Goal: Task Accomplishment & Management: Manage account settings

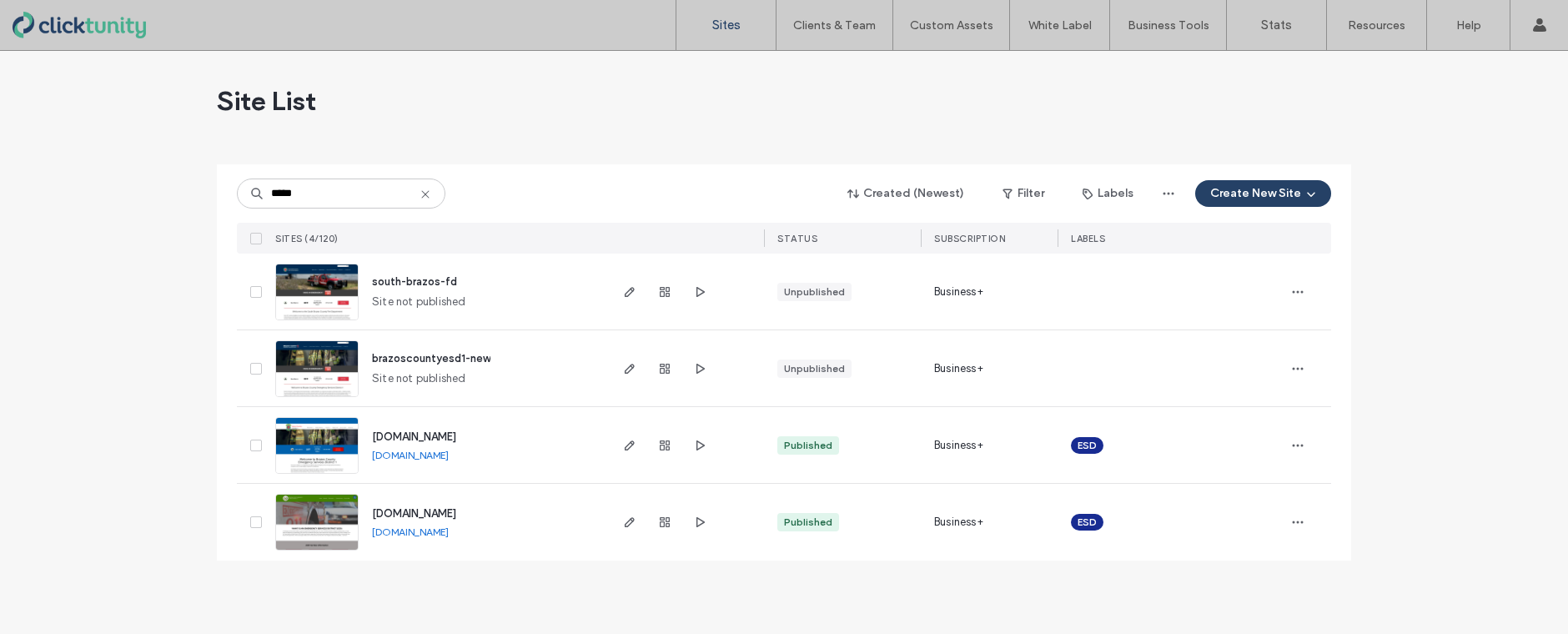
type input "*****"
click at [440, 434] on span "www.brazoscountyesd1.org" at bounding box center [414, 437] width 84 height 12
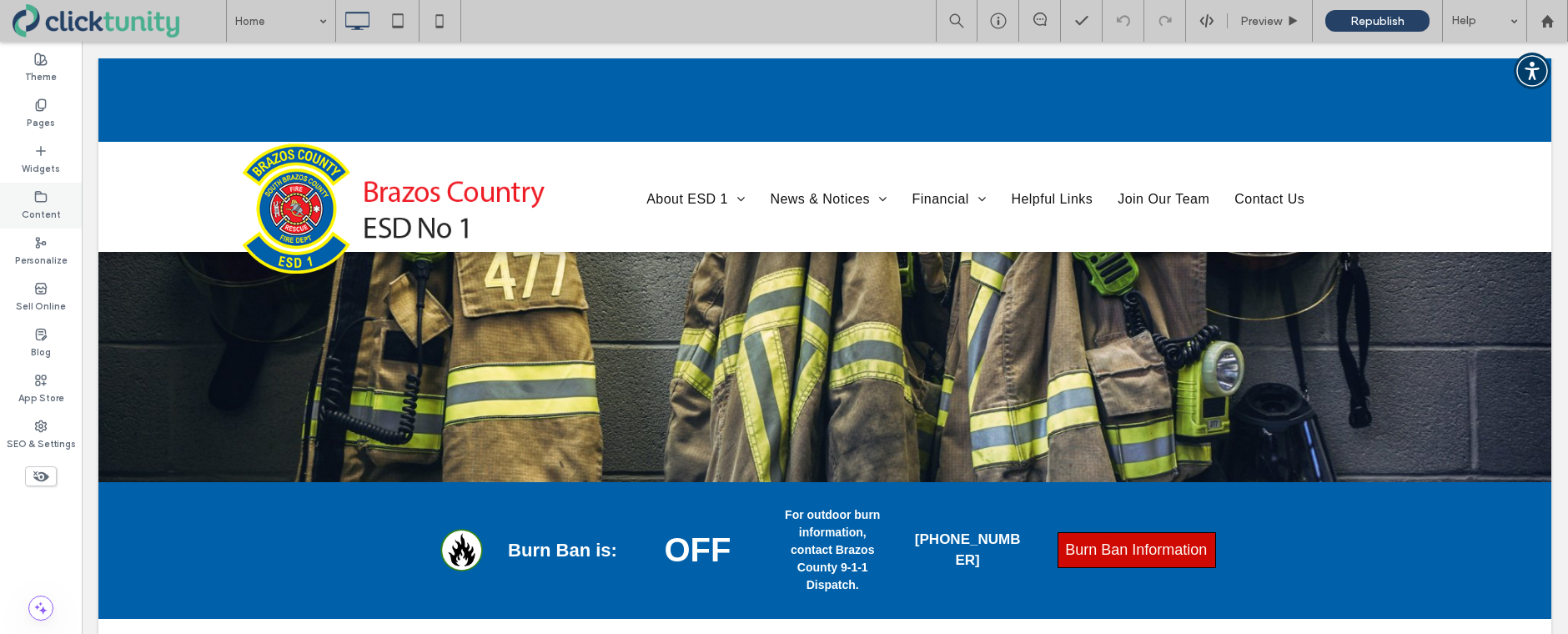
click at [64, 211] on div "Content" at bounding box center [41, 206] width 82 height 46
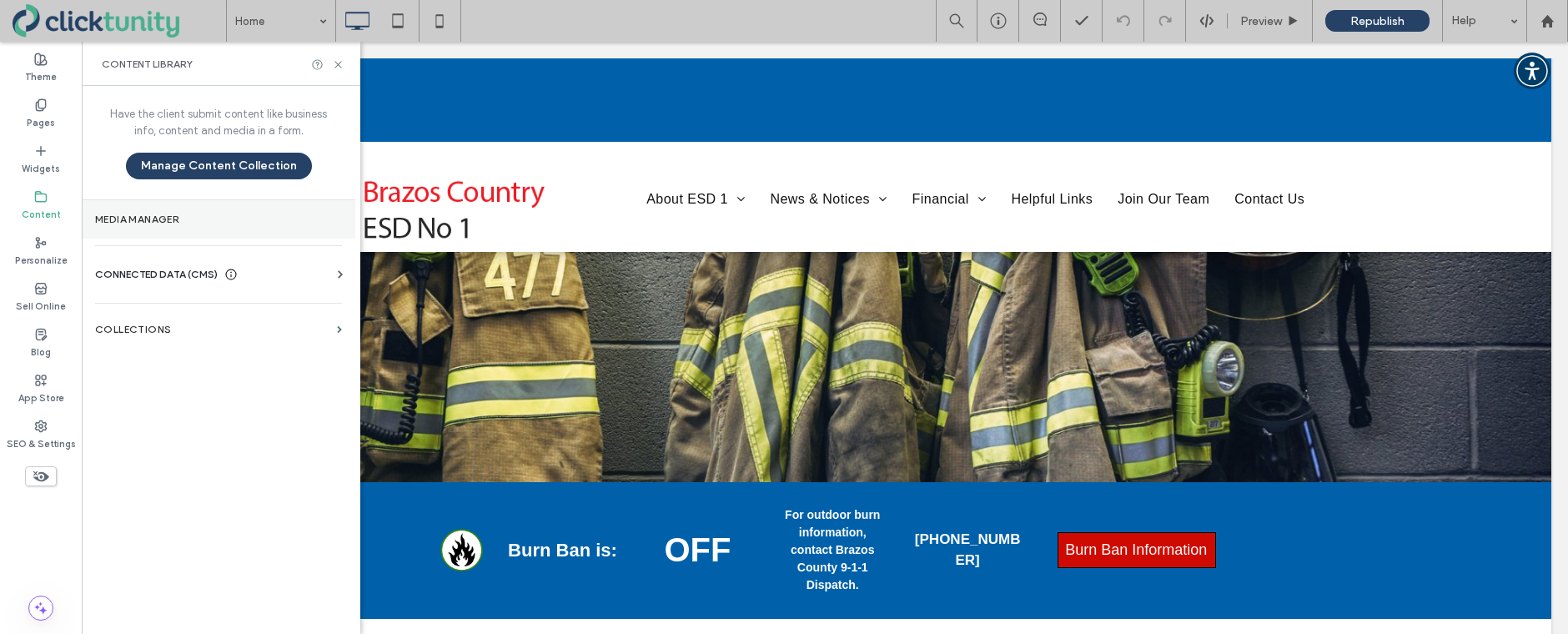
click at [112, 225] on section "Media Manager" at bounding box center [218, 219] width 273 height 38
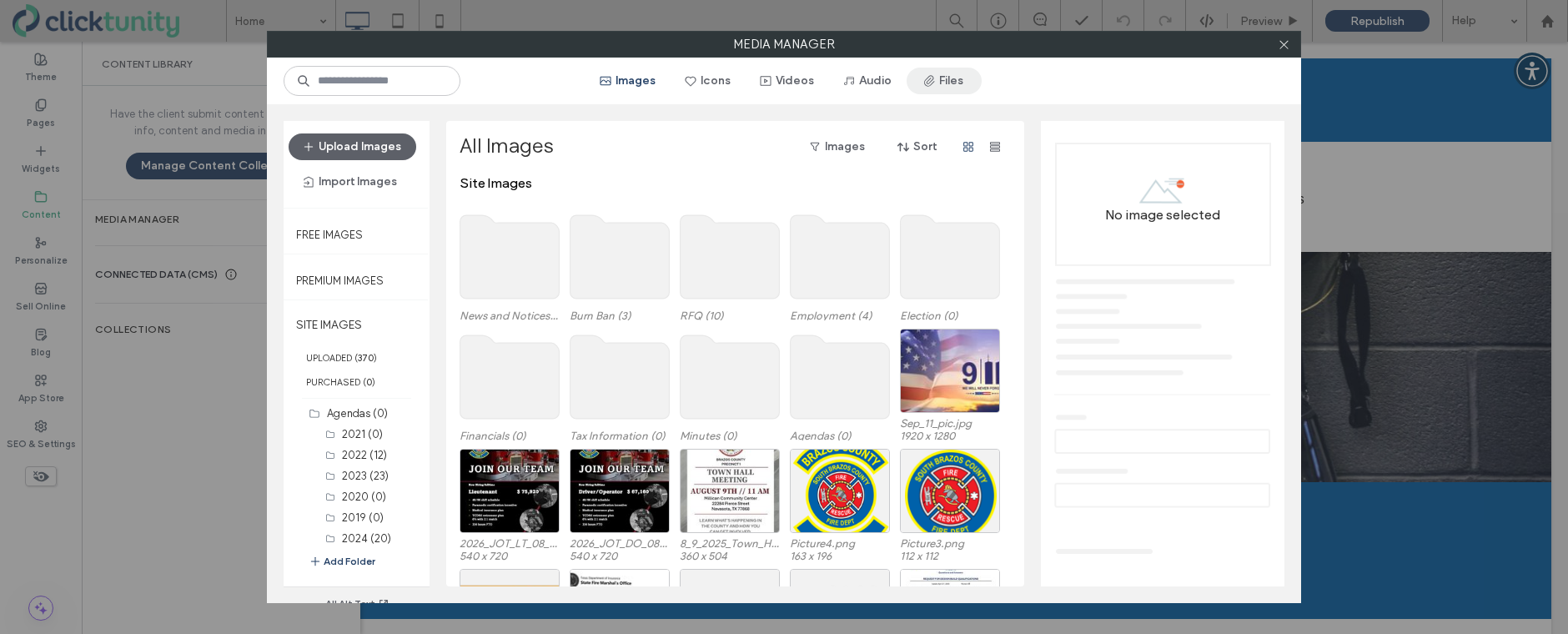
click at [950, 85] on button "Files" at bounding box center [944, 81] width 75 height 27
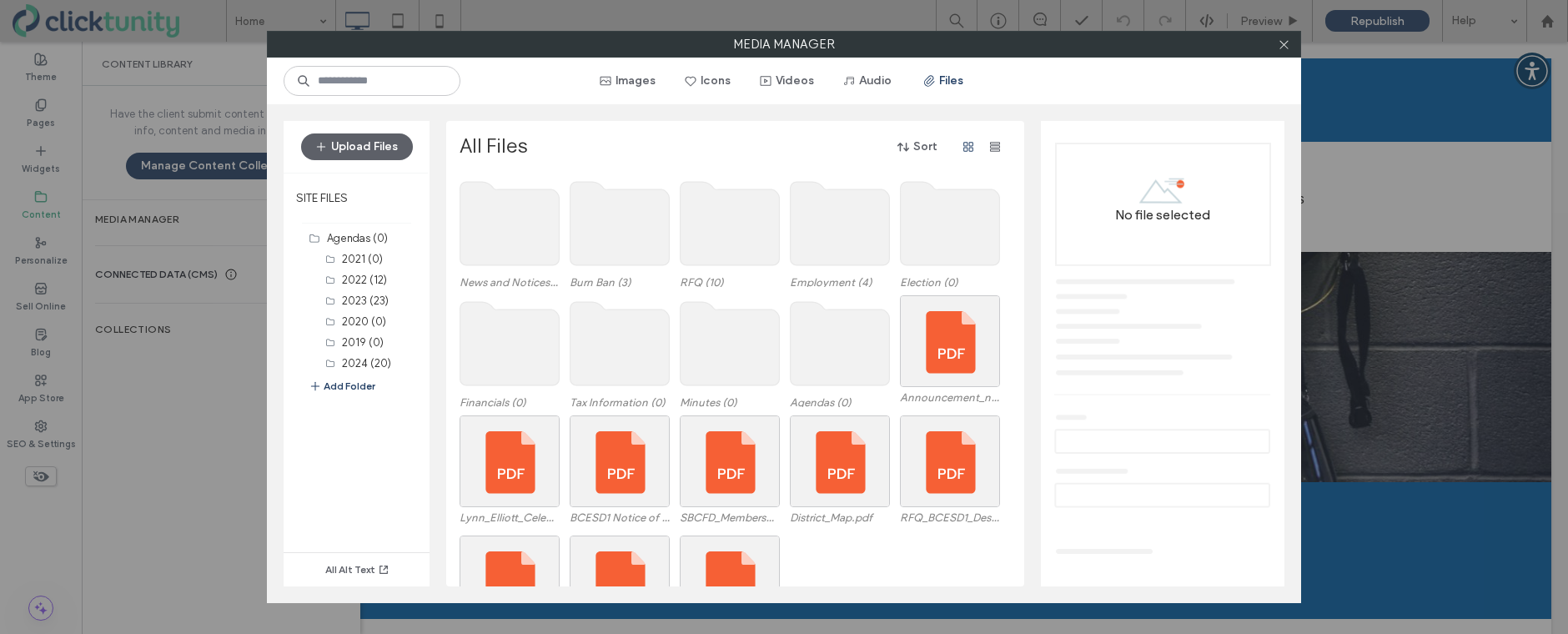
click at [755, 328] on use at bounding box center [729, 344] width 100 height 84
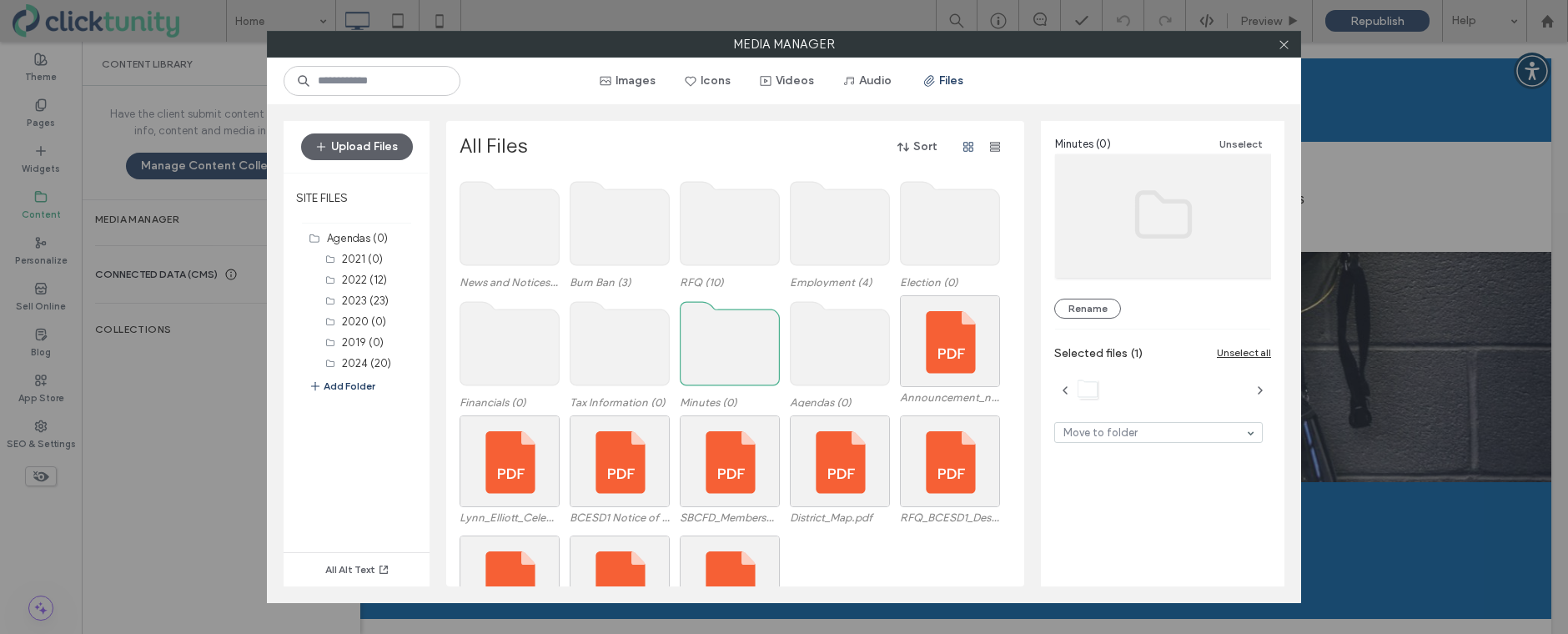
click at [754, 328] on use at bounding box center [729, 344] width 100 height 84
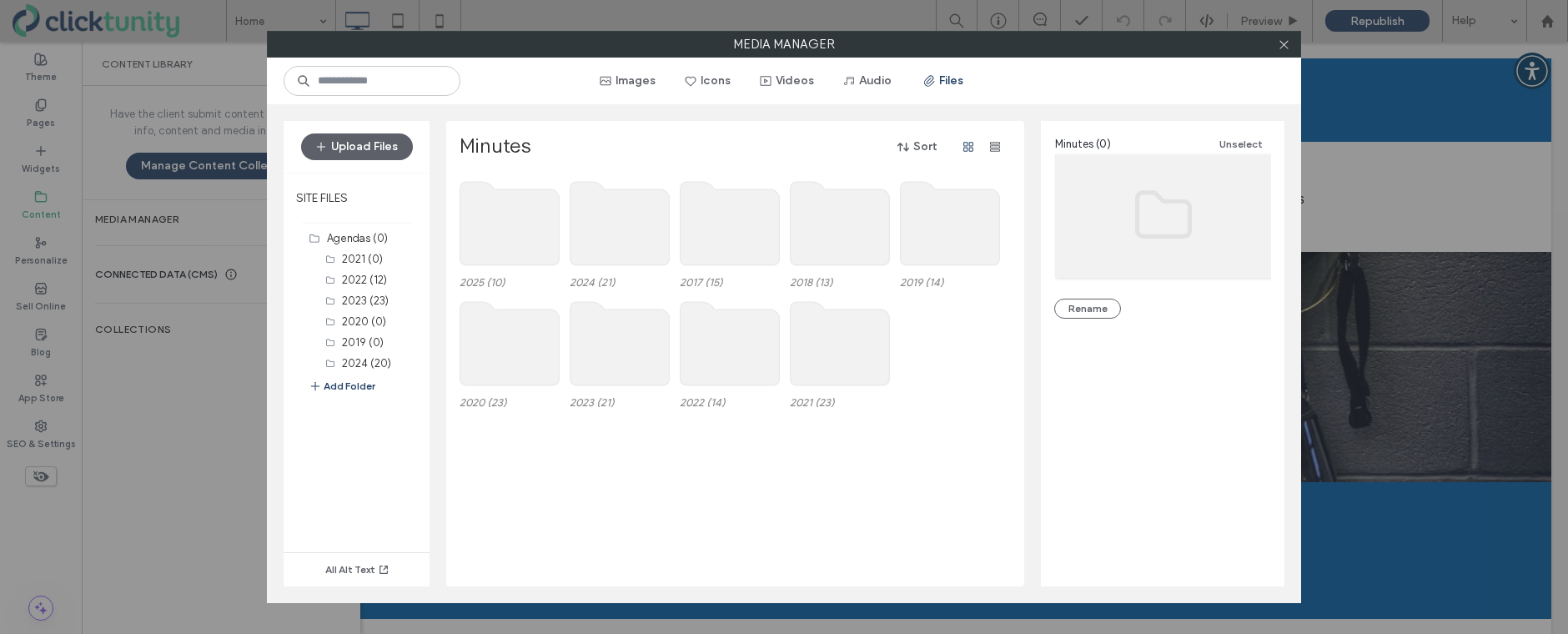
click at [510, 256] on use at bounding box center [509, 224] width 100 height 84
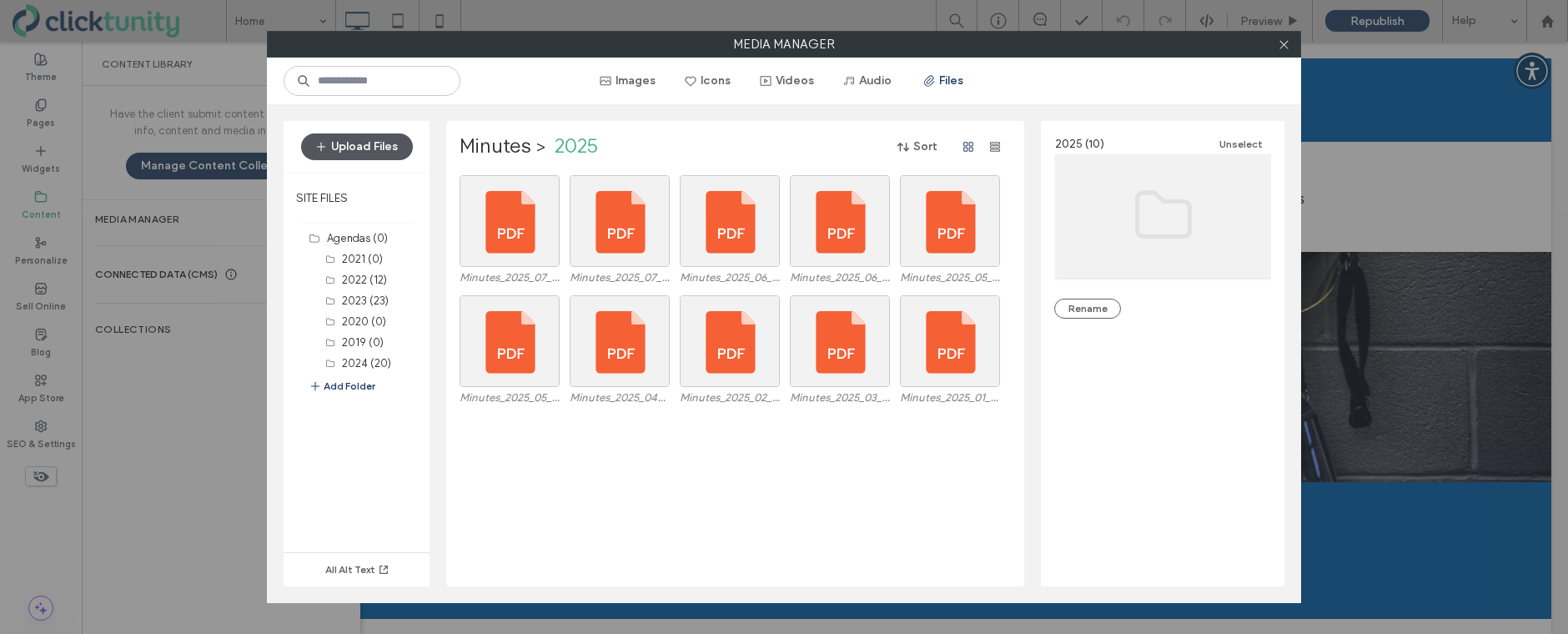
click at [370, 156] on button "Upload Files" at bounding box center [357, 147] width 112 height 27
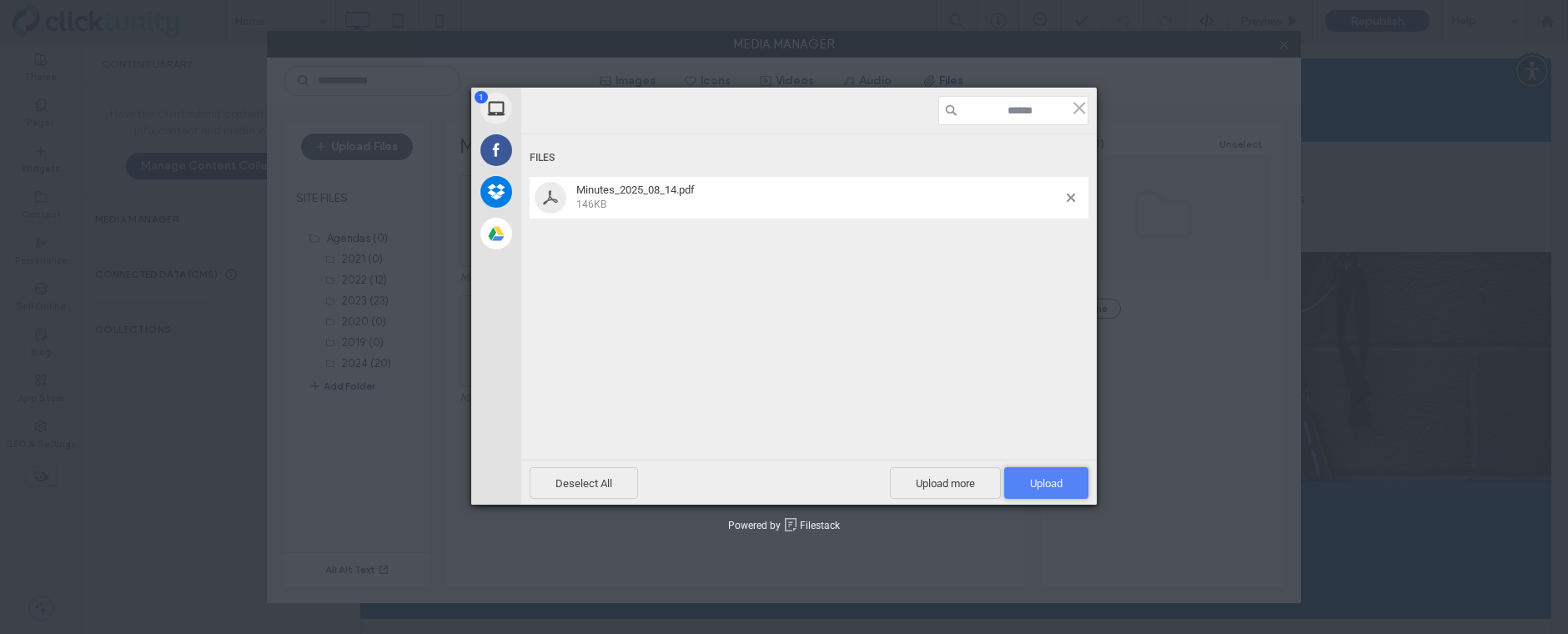
click at [1045, 477] on span "Upload 1" at bounding box center [1046, 483] width 32 height 12
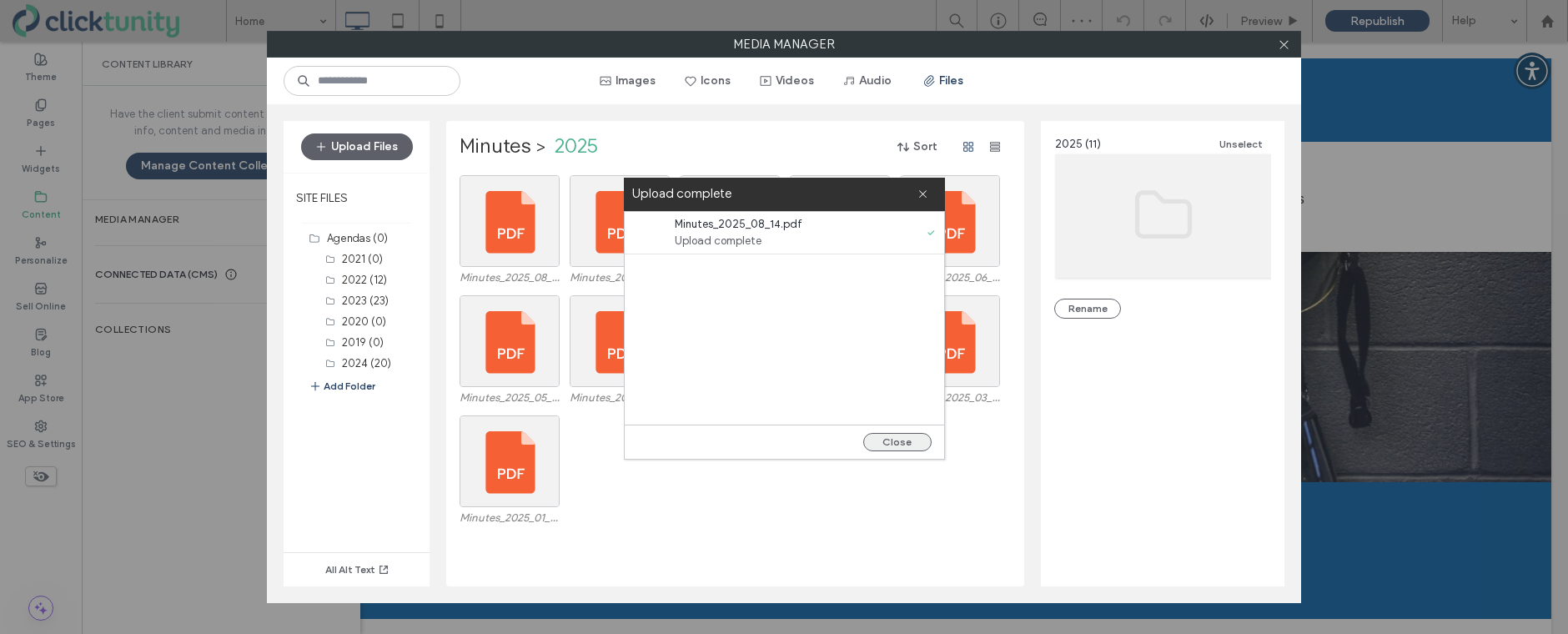
click at [893, 445] on button "Close" at bounding box center [897, 441] width 68 height 18
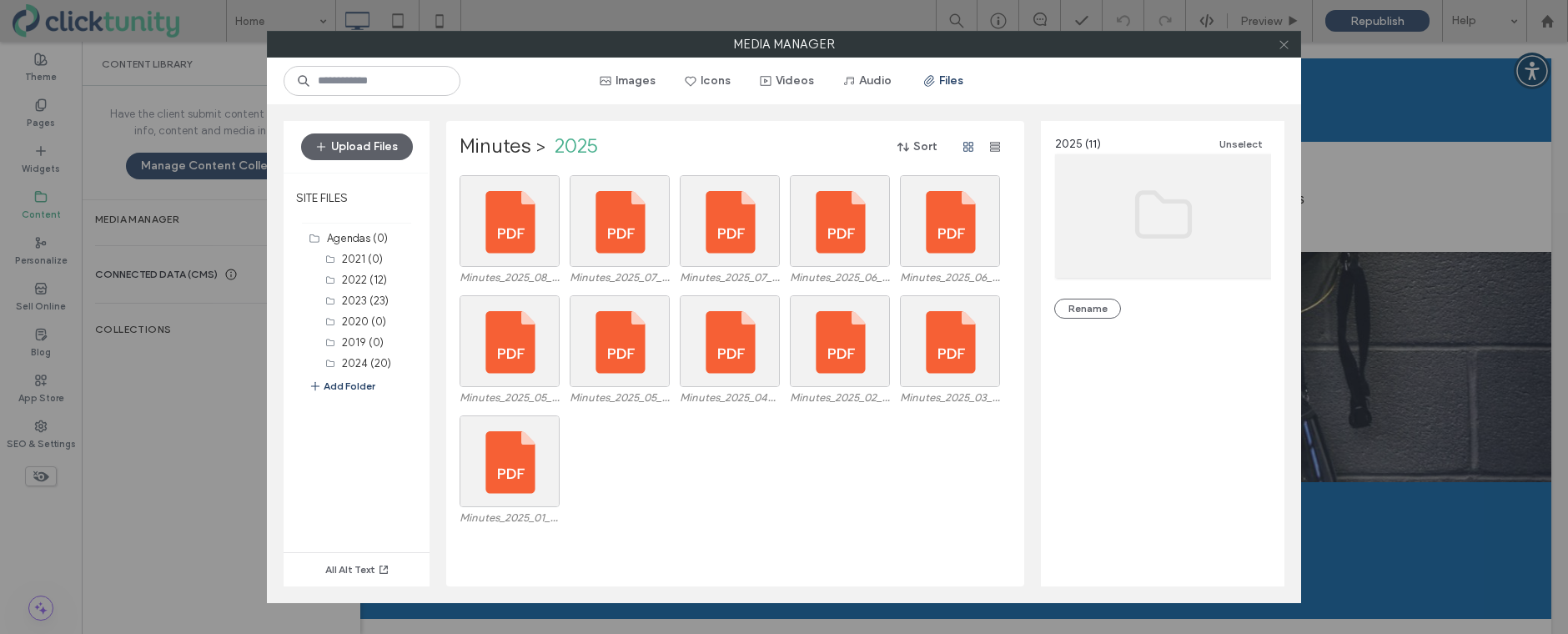
click at [1287, 47] on icon at bounding box center [1283, 44] width 12 height 12
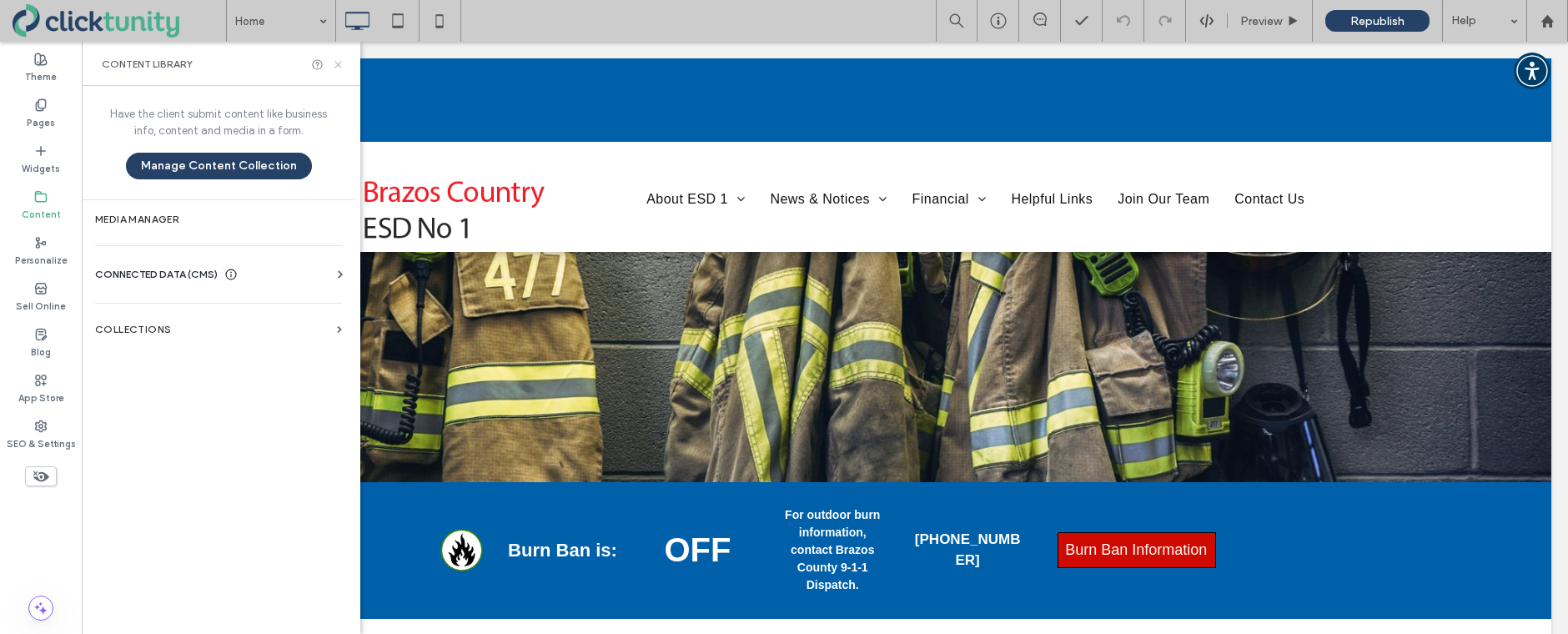
drag, startPoint x: 339, startPoint y: 66, endPoint x: 224, endPoint y: 2, distance: 131.6
click at [339, 66] on icon at bounding box center [338, 65] width 12 height 12
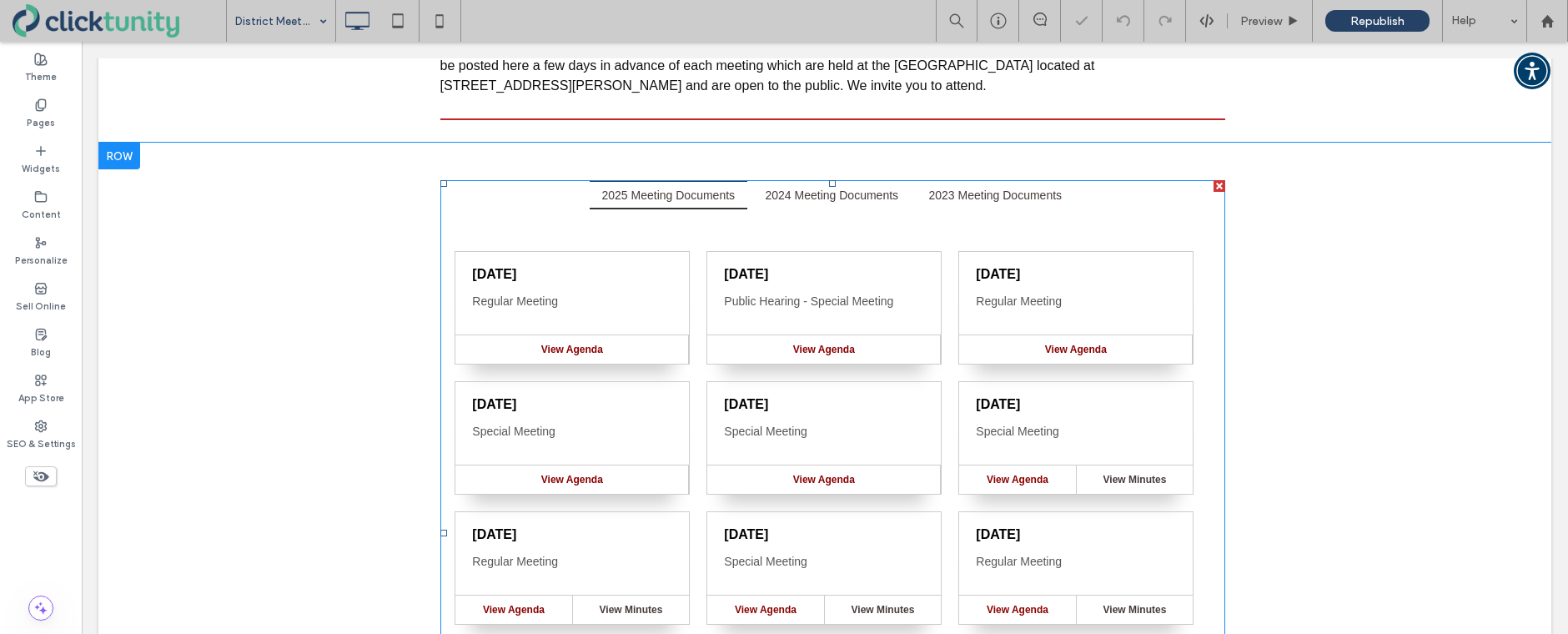
scroll to position [355, 0]
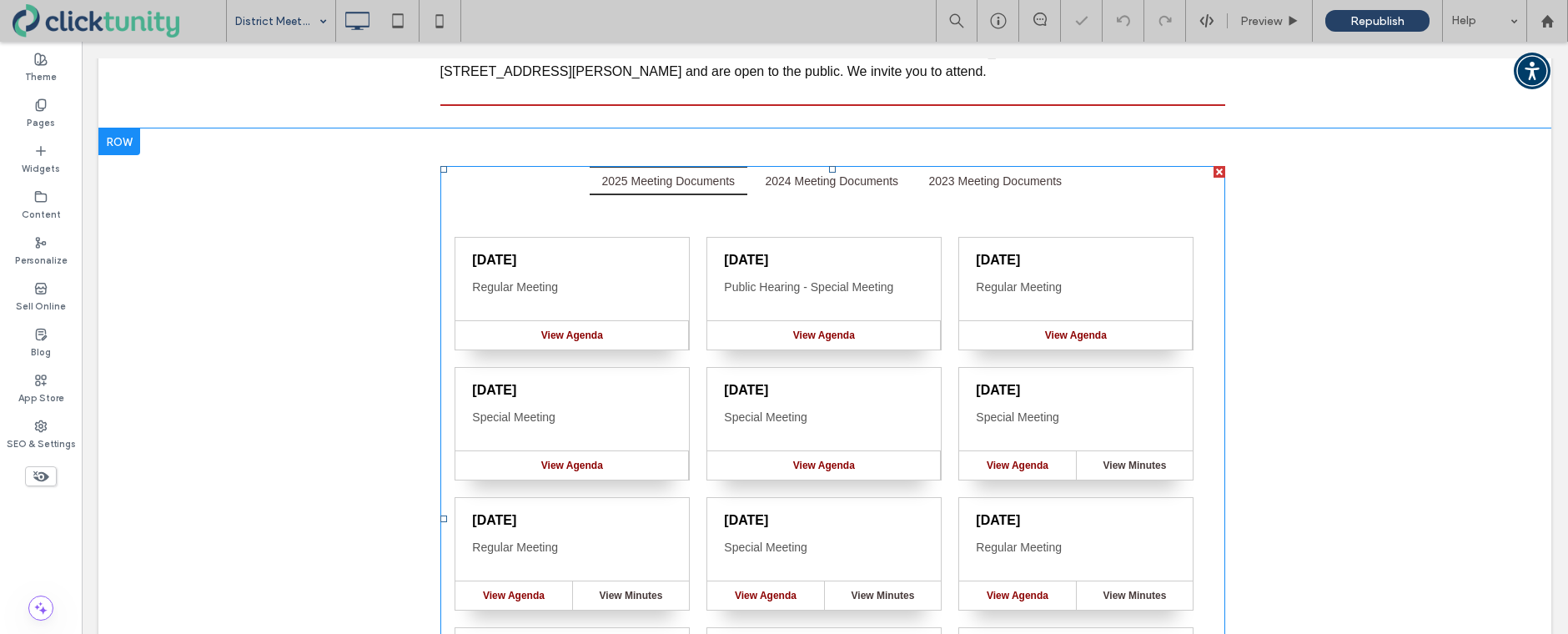
click at [604, 232] on span at bounding box center [832, 518] width 784 height 705
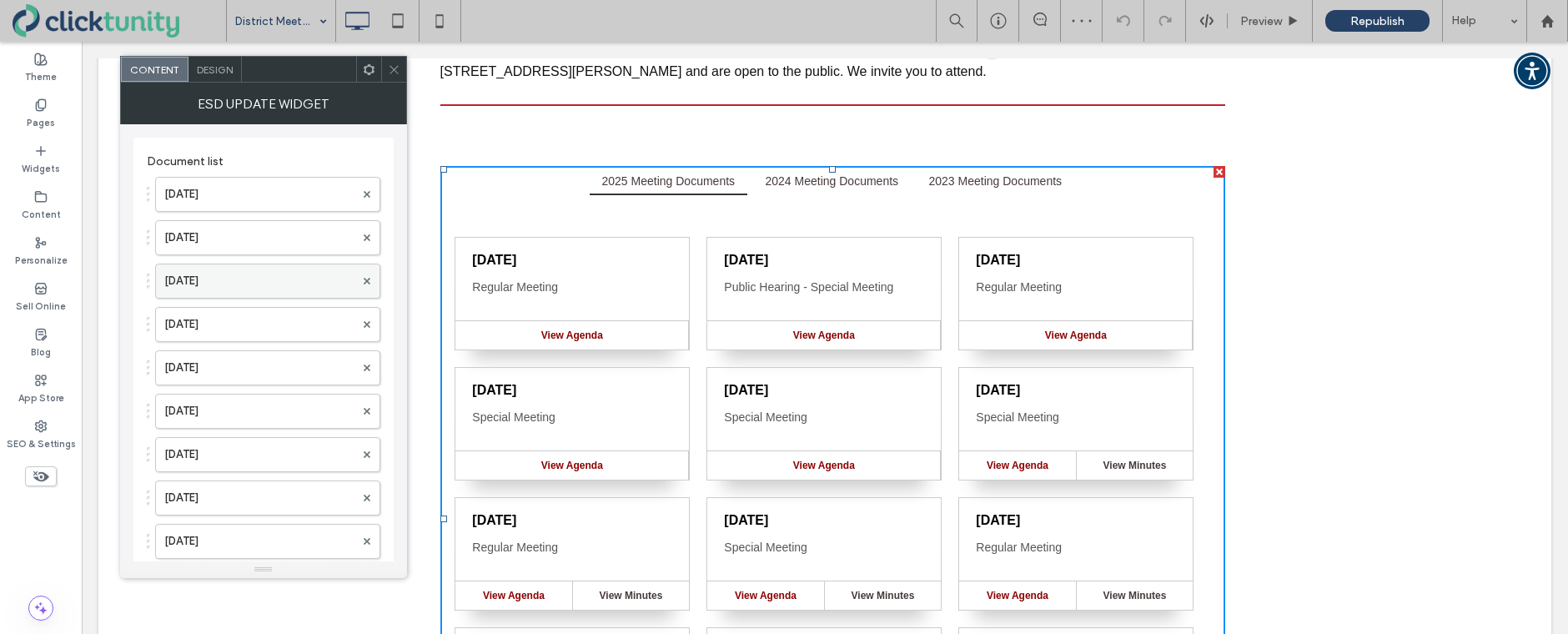
drag, startPoint x: 263, startPoint y: 270, endPoint x: 323, endPoint y: 272, distance: 60.0
click at [263, 270] on label "Aug. 14, 2025" at bounding box center [259, 281] width 190 height 33
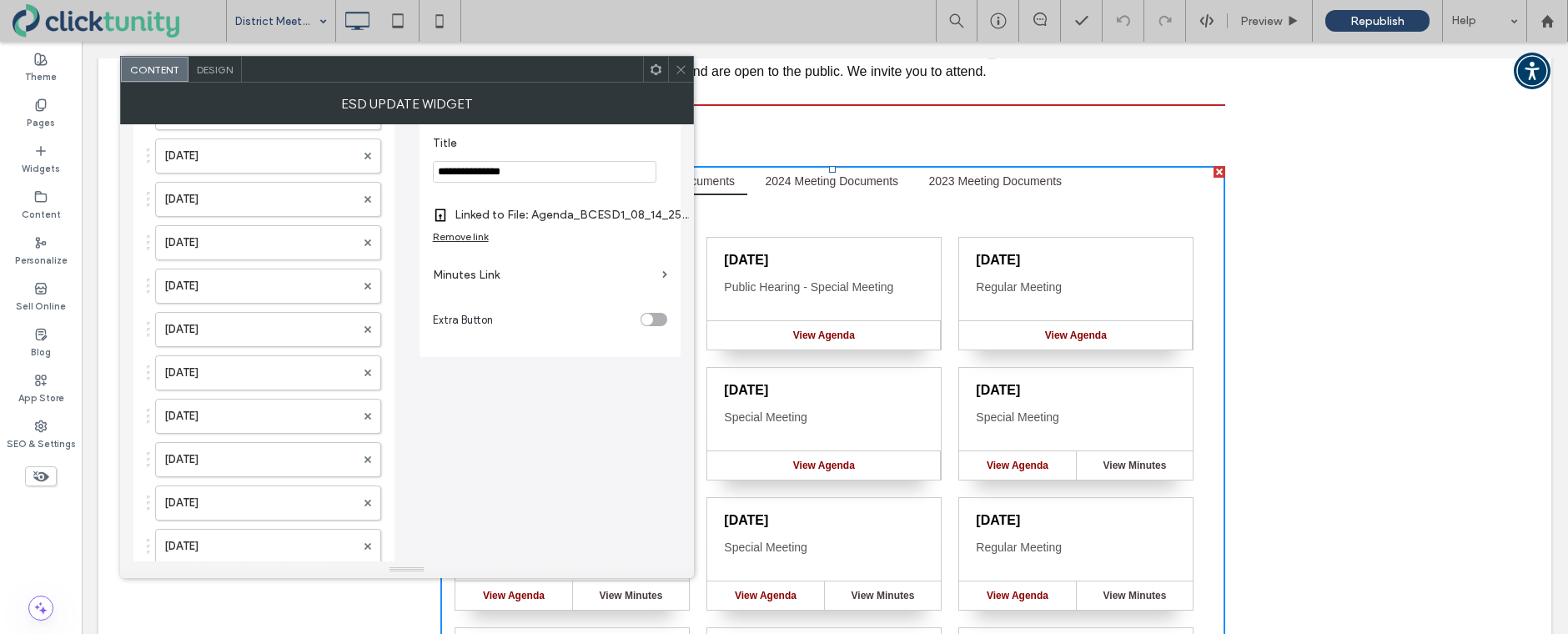
scroll to position [213, 0]
drag, startPoint x: 480, startPoint y: 278, endPoint x: 492, endPoint y: 280, distance: 12.2
click at [480, 278] on label "Minutes Link" at bounding box center [544, 274] width 223 height 31
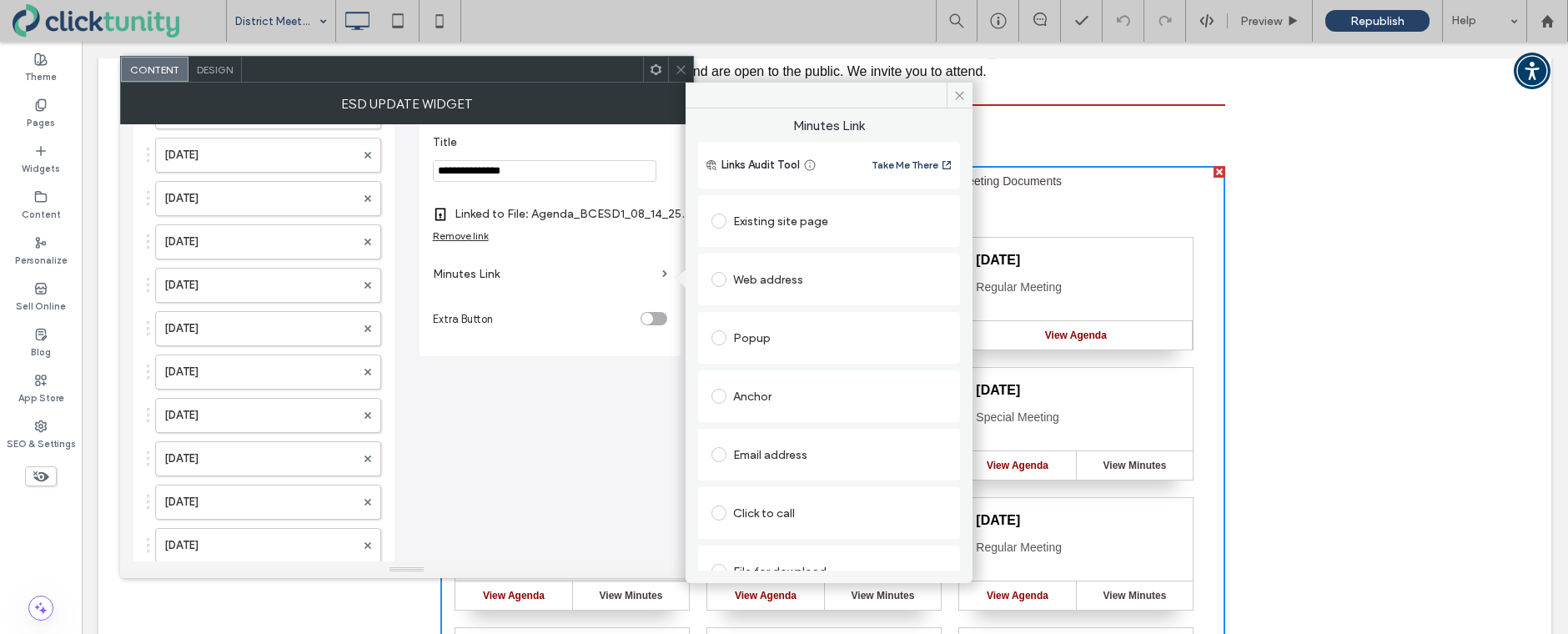
scroll to position [27, 0]
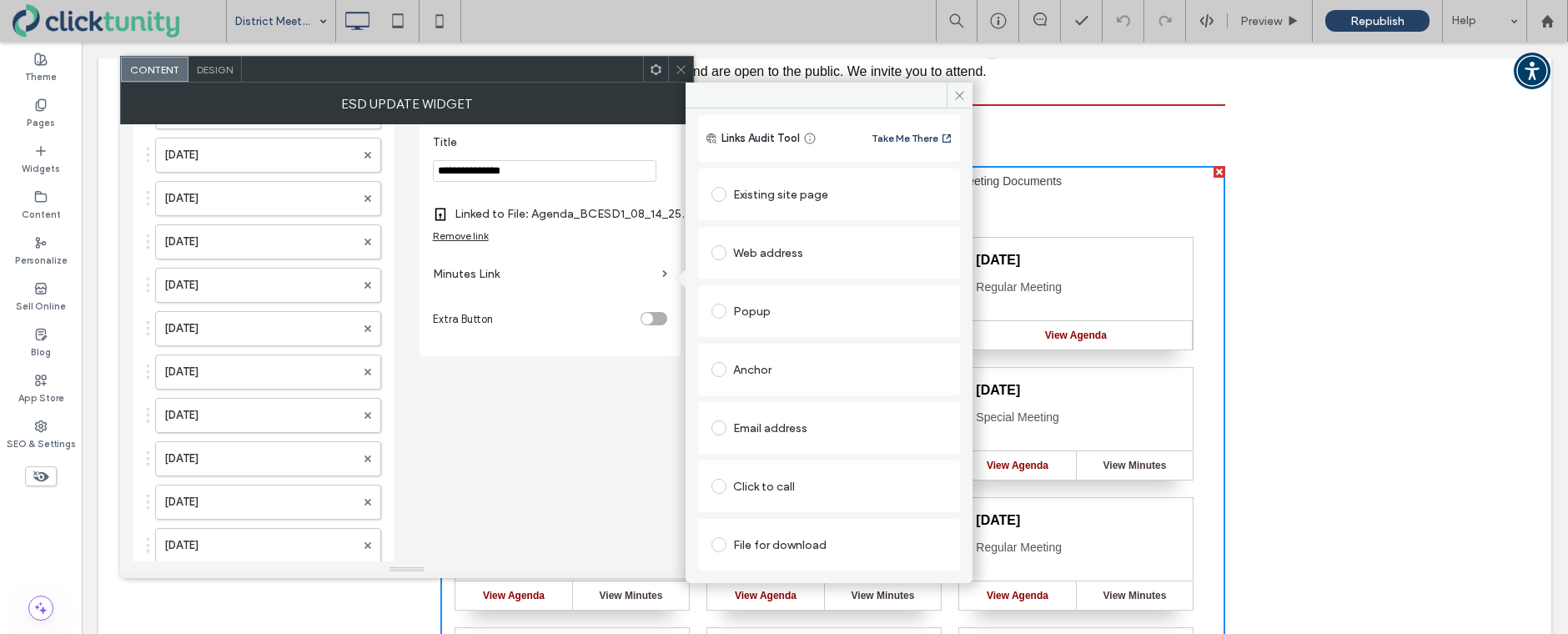
drag, startPoint x: 718, startPoint y: 546, endPoint x: 740, endPoint y: 523, distance: 31.8
click at [718, 546] on span at bounding box center [719, 545] width 15 height 15
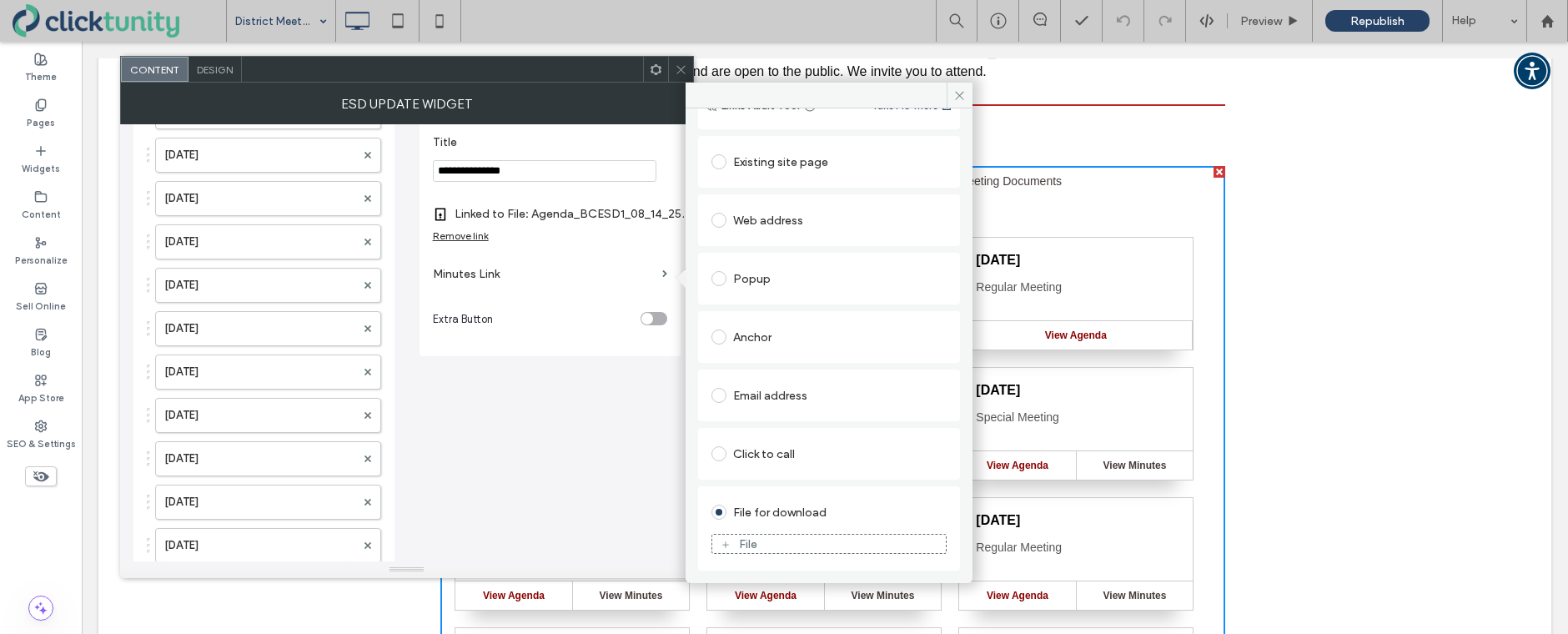
click at [746, 543] on div "File" at bounding box center [747, 544] width 18 height 14
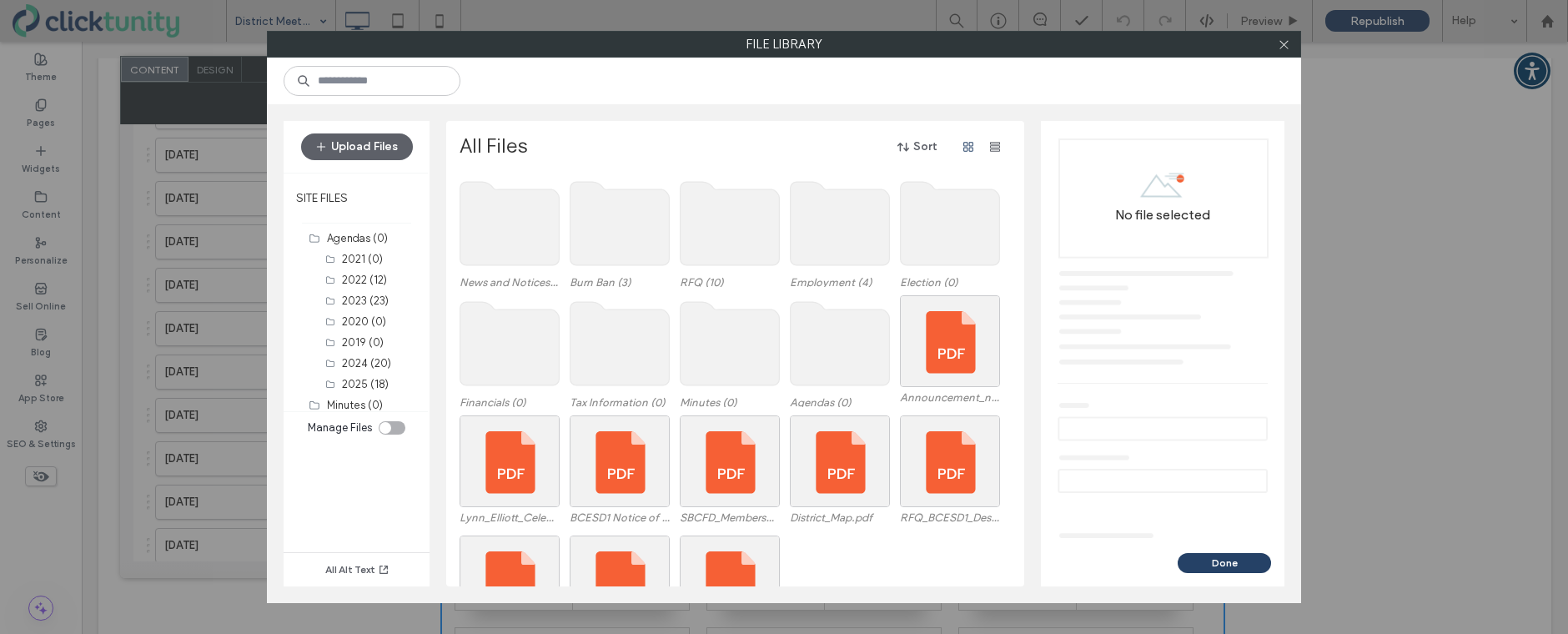
click at [756, 356] on use at bounding box center [729, 344] width 100 height 84
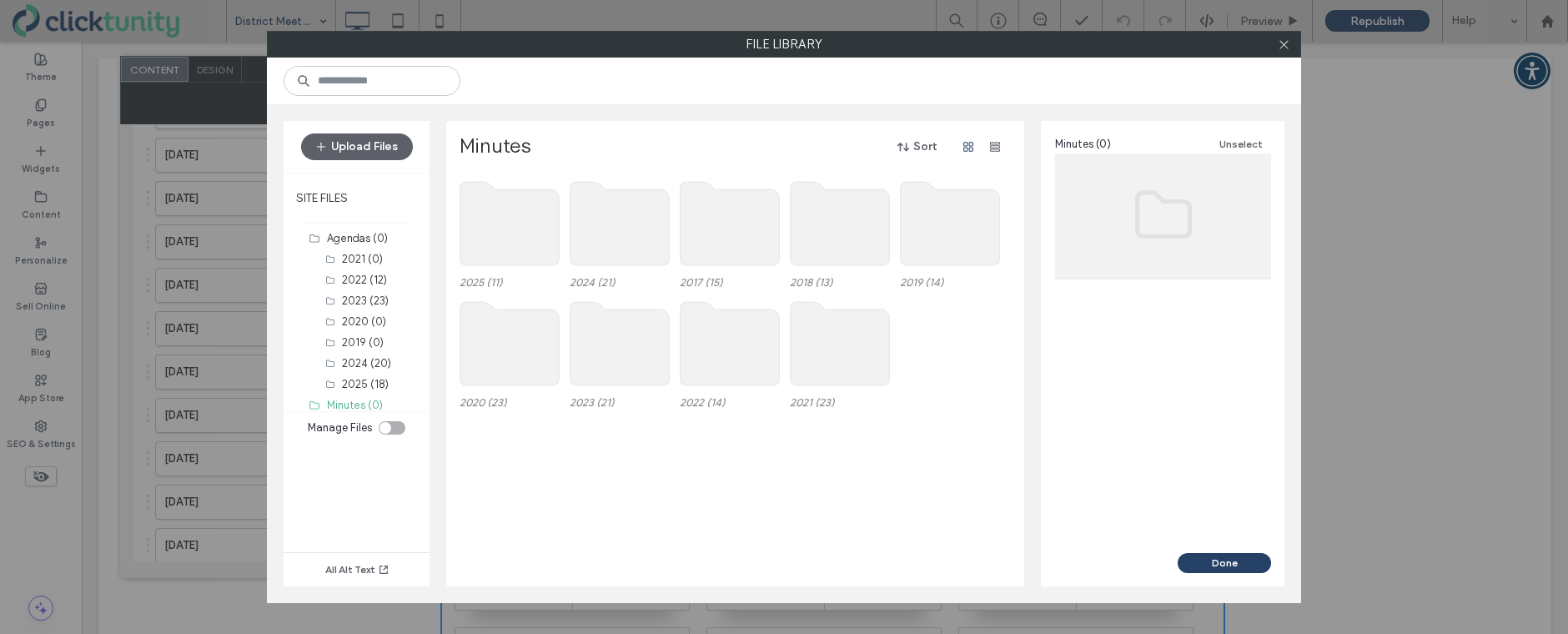
click at [536, 254] on use at bounding box center [509, 224] width 100 height 84
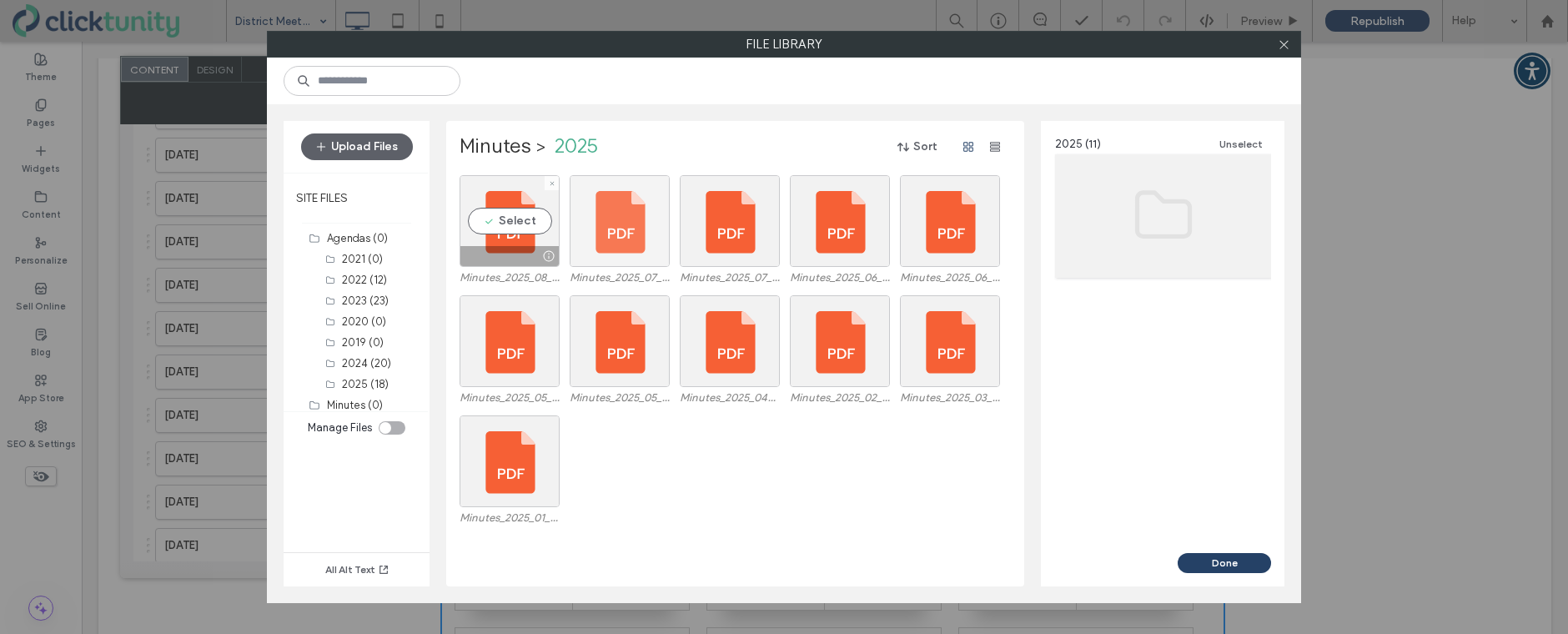
drag, startPoint x: 512, startPoint y: 224, endPoint x: 594, endPoint y: 250, distance: 86.0
click at [515, 225] on div "Select" at bounding box center [508, 221] width 100 height 92
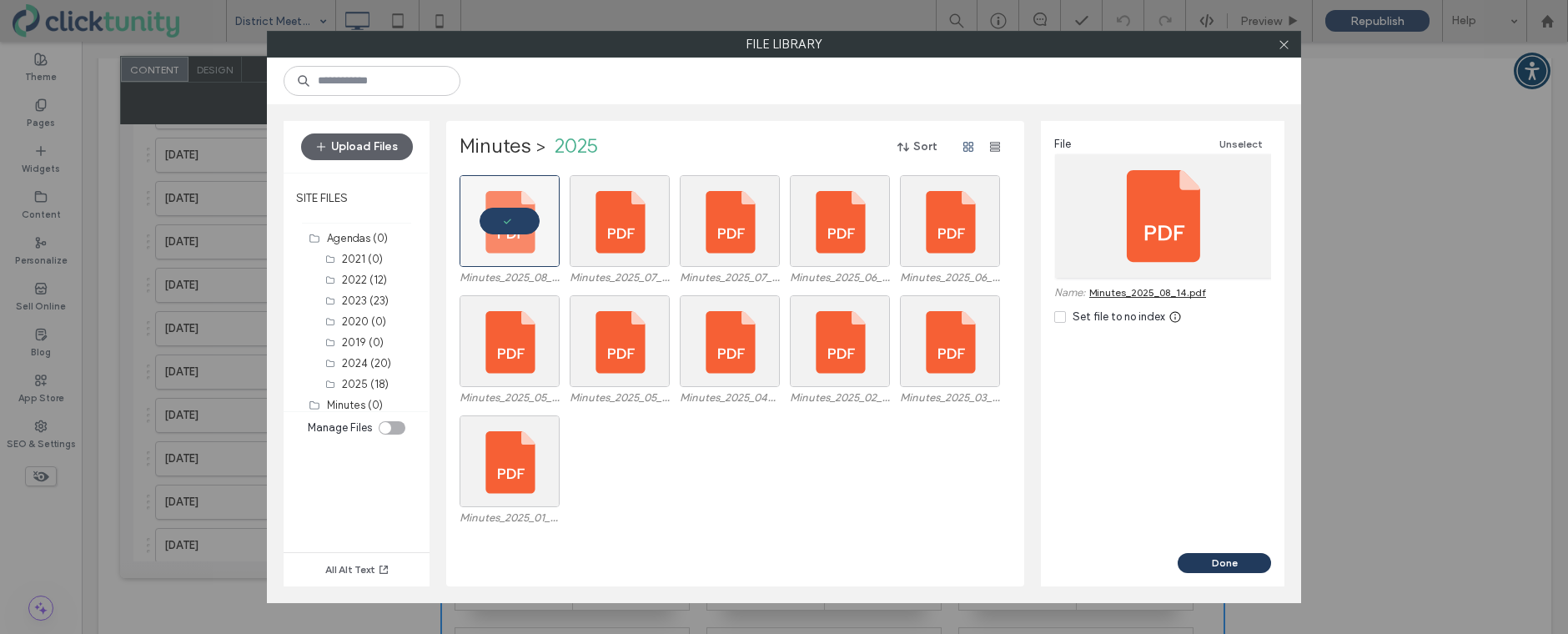
click at [1188, 559] on button "Done" at bounding box center [1224, 563] width 93 height 20
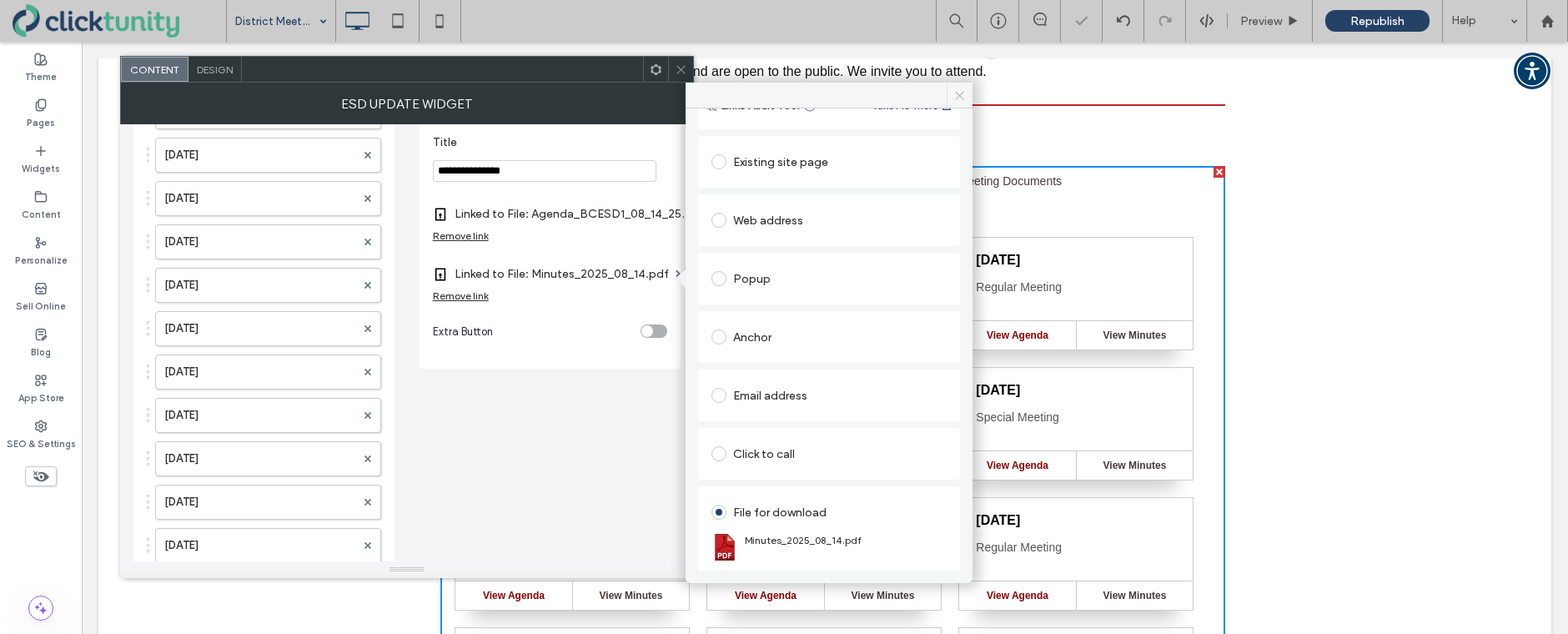
click at [962, 97] on icon at bounding box center [959, 95] width 12 height 12
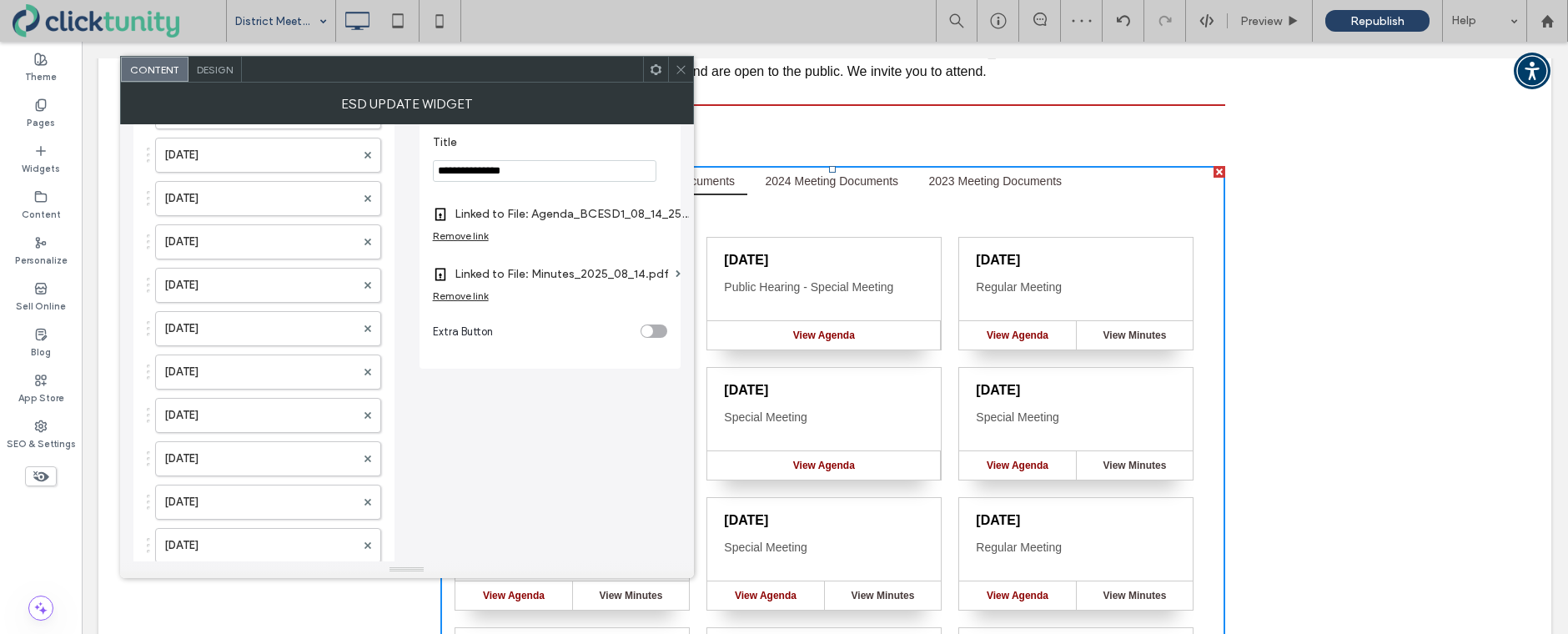
click at [686, 72] on icon at bounding box center [680, 69] width 12 height 12
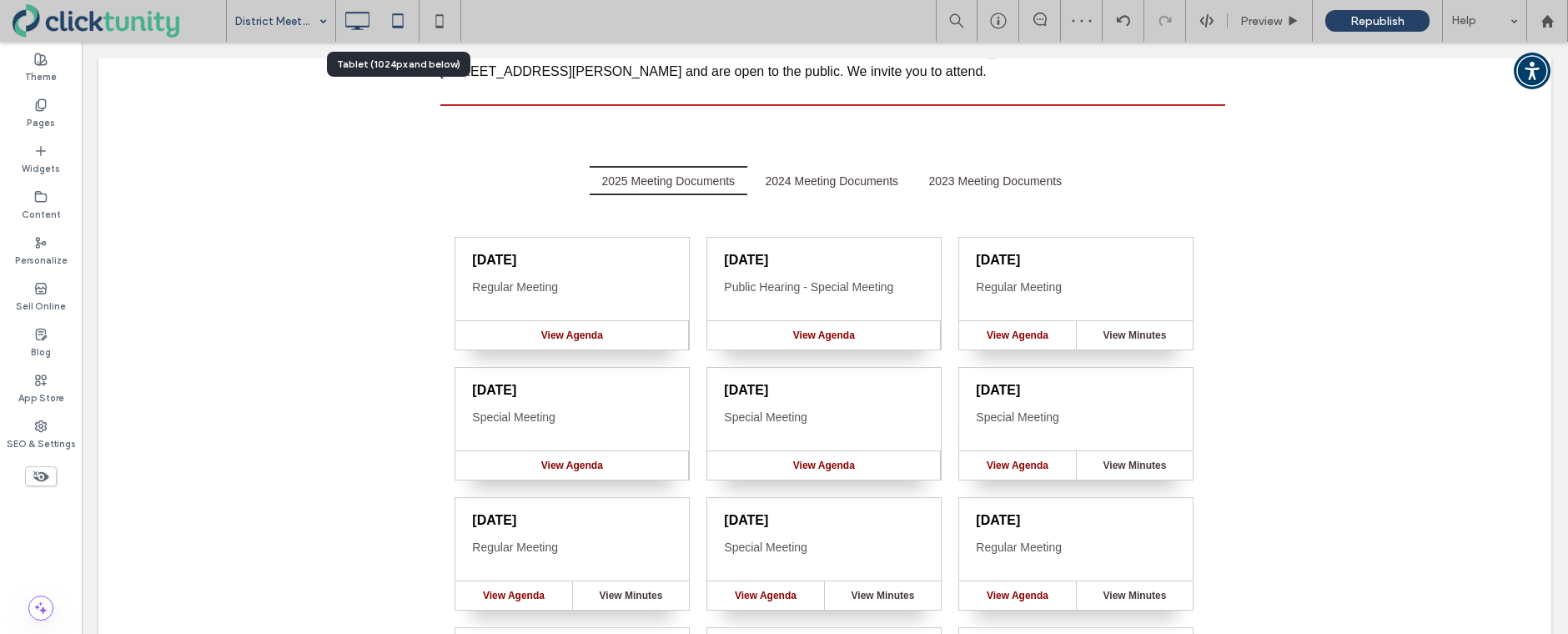
click at [397, 27] on use at bounding box center [397, 20] width 10 height 14
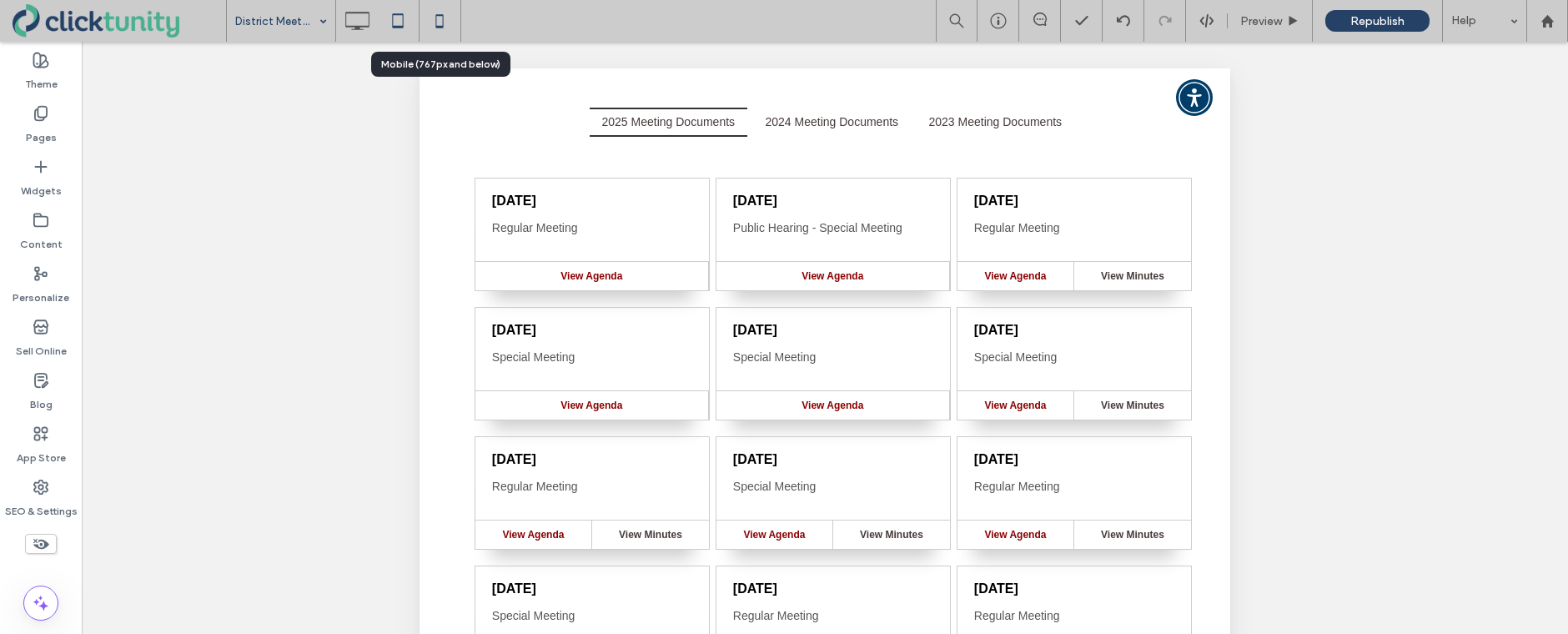
click at [435, 25] on icon at bounding box center [439, 20] width 33 height 33
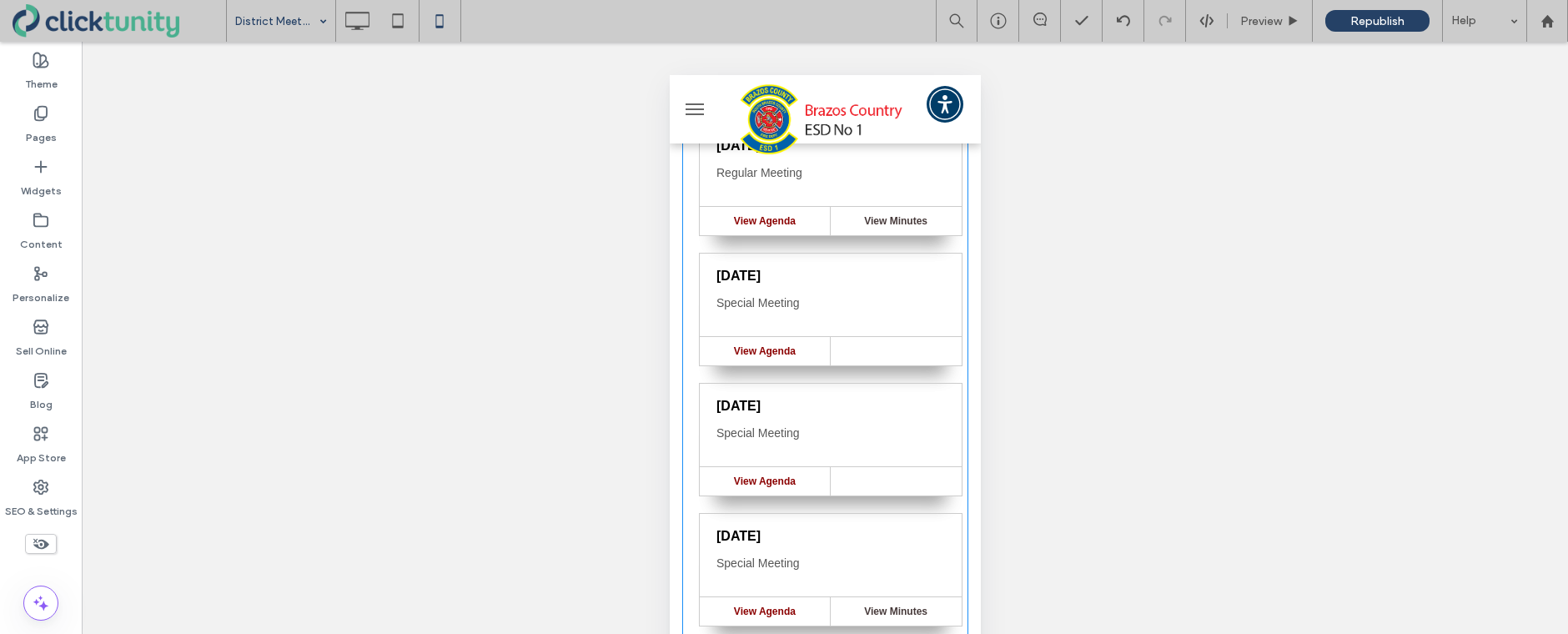
scroll to position [752, 0]
click at [364, 29] on icon at bounding box center [357, 20] width 33 height 33
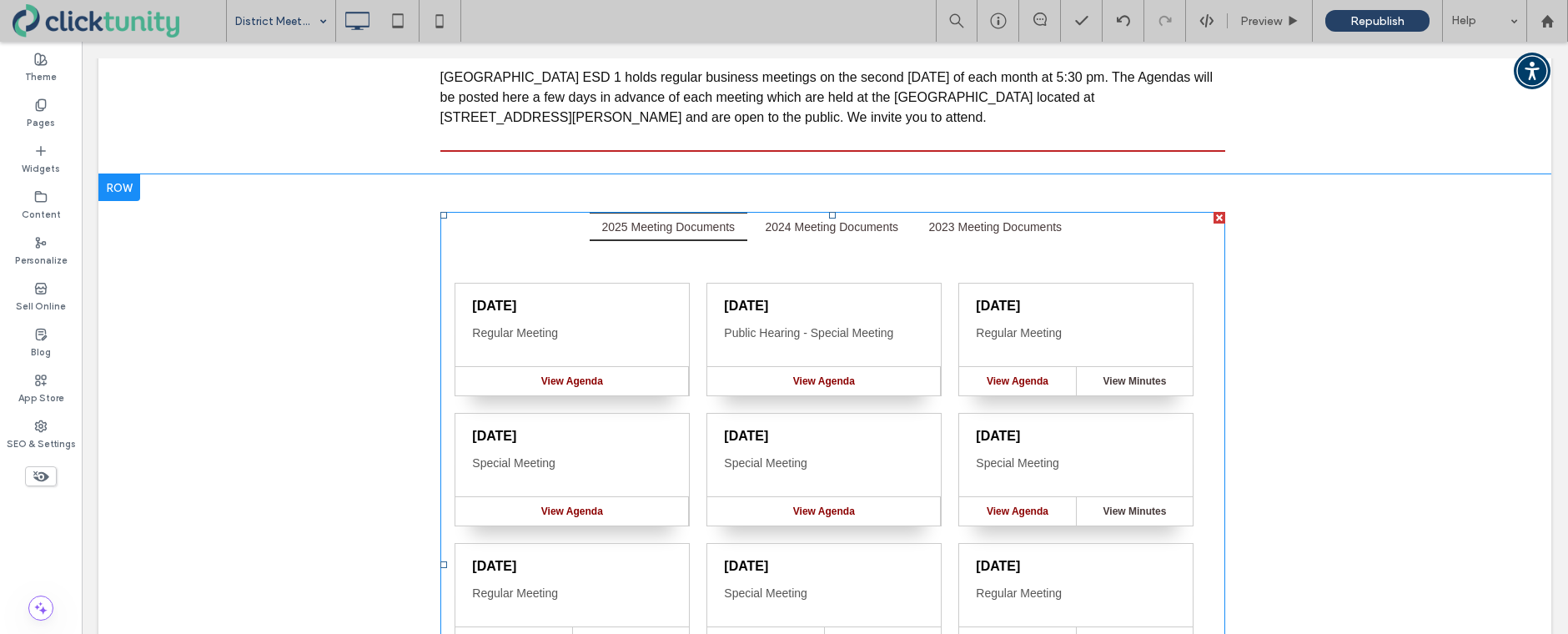
scroll to position [301, 0]
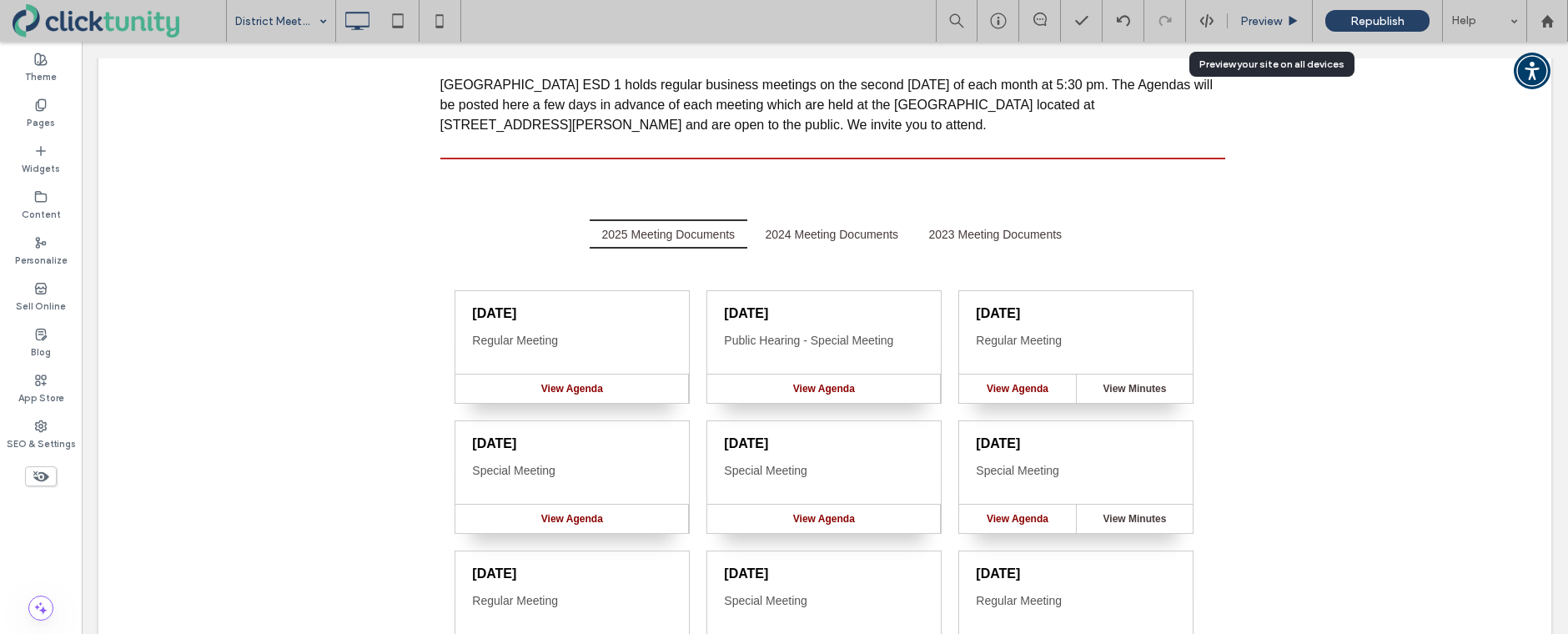
click at [1272, 26] on span "Preview" at bounding box center [1261, 21] width 42 height 14
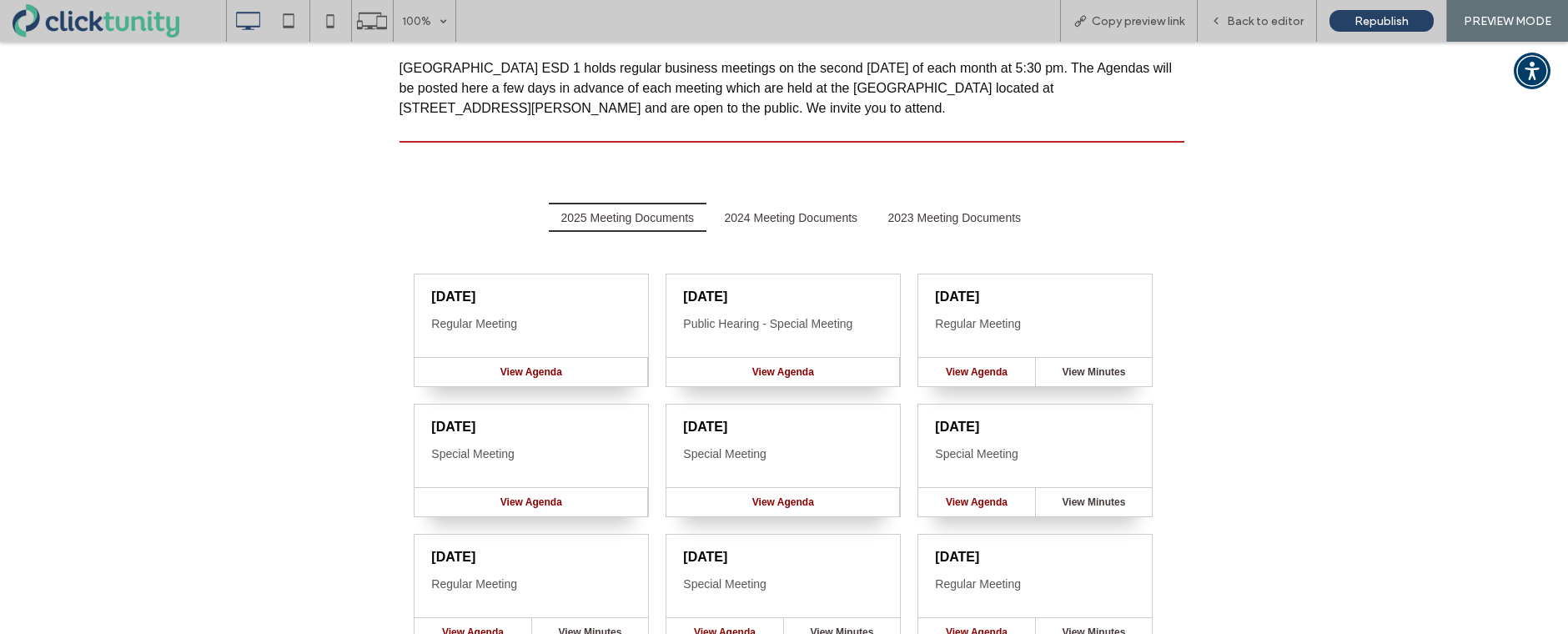
click at [1105, 369] on span "View Minutes" at bounding box center [1094, 372] width 64 height 11
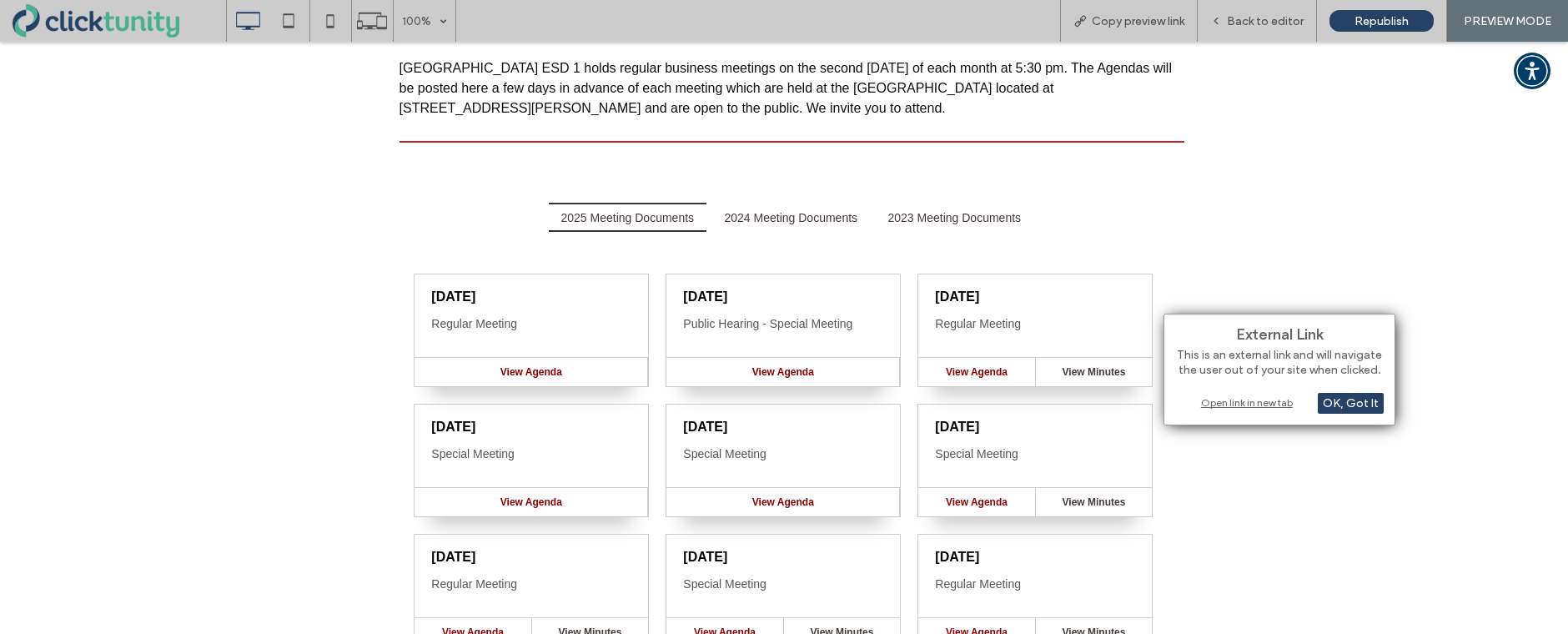
click at [1214, 404] on div "Open link in new tab" at bounding box center [1280, 402] width 209 height 17
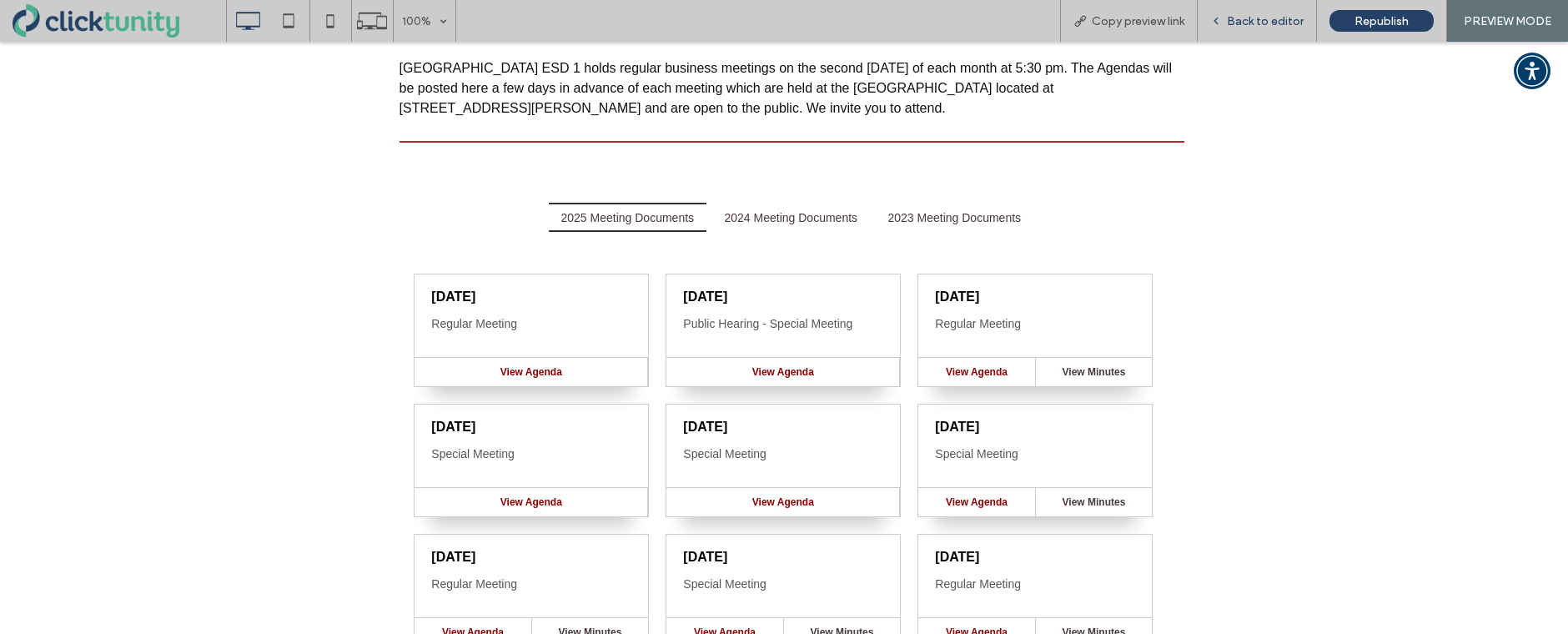
click at [1245, 23] on span "Back to editor" at bounding box center [1264, 21] width 77 height 14
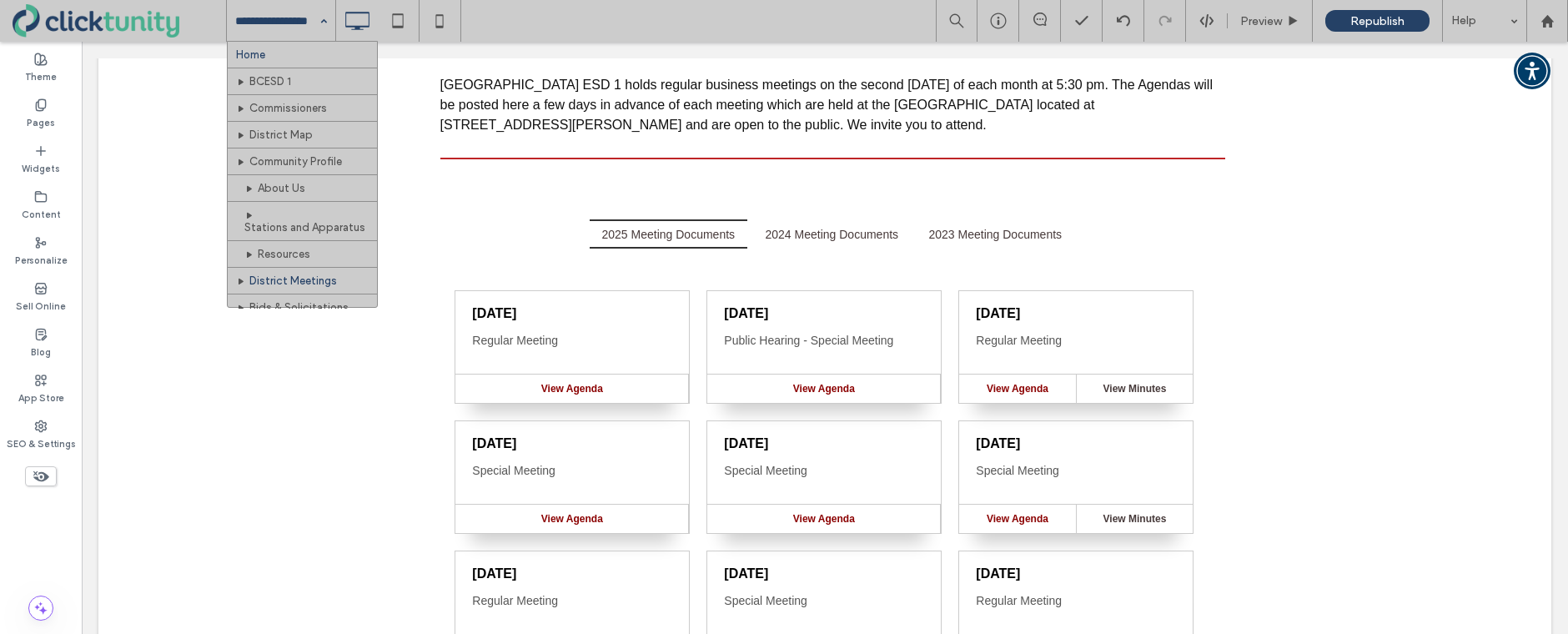
drag, startPoint x: 293, startPoint y: 18, endPoint x: 289, endPoint y: 45, distance: 27.3
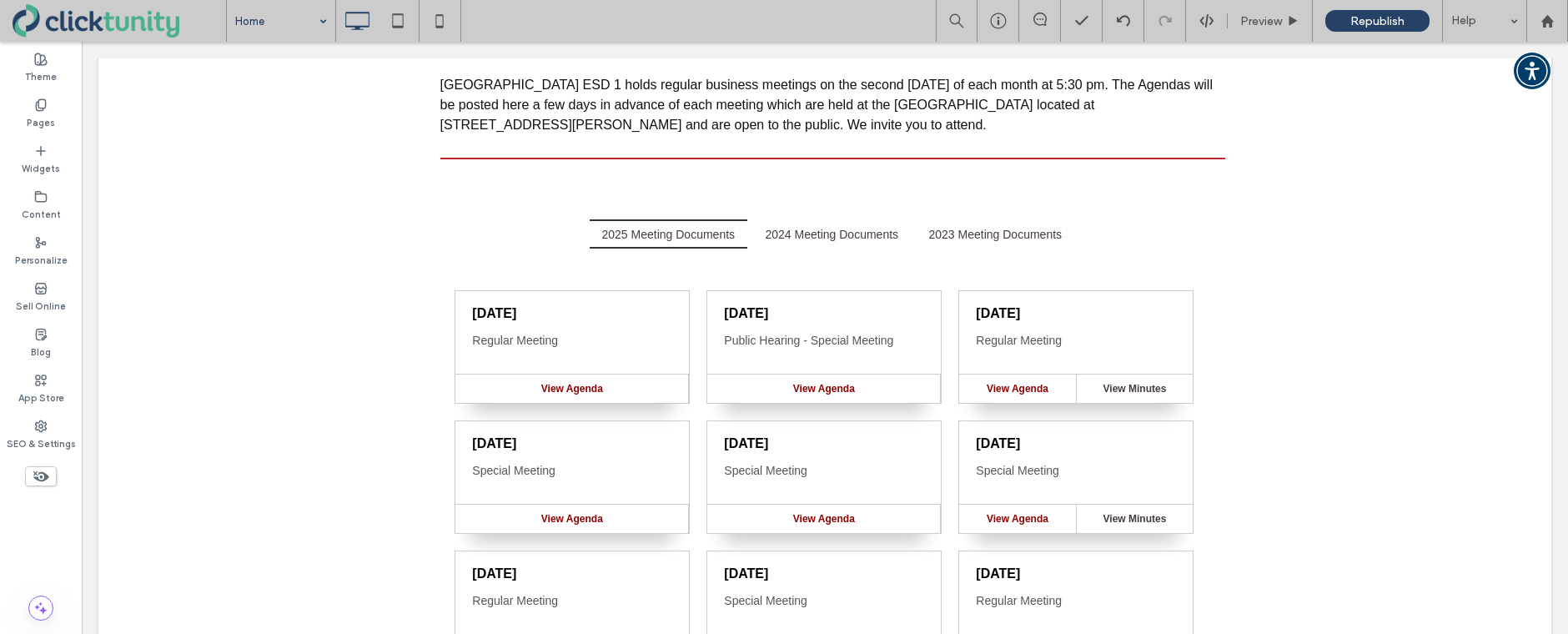
drag, startPoint x: 285, startPoint y: 53, endPoint x: 689, endPoint y: 68, distance: 404.3
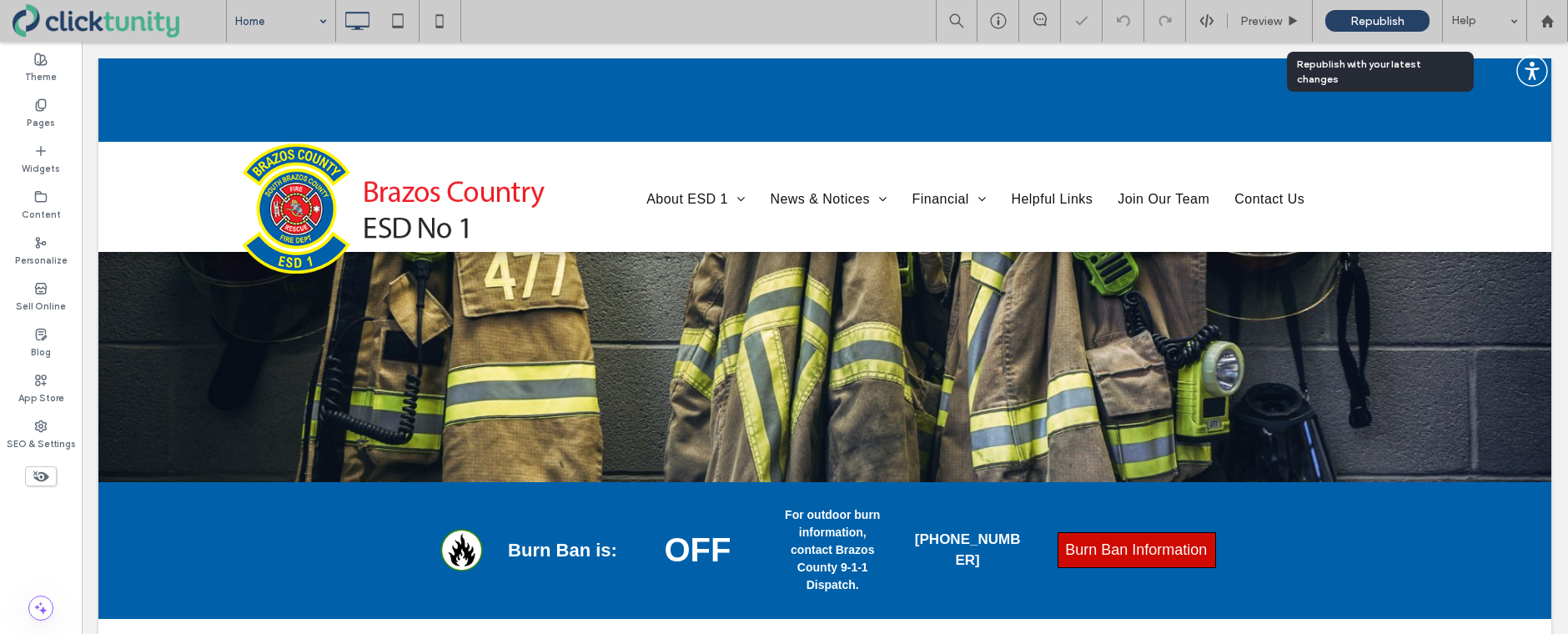
click at [1353, 28] on div "Republish" at bounding box center [1377, 21] width 104 height 22
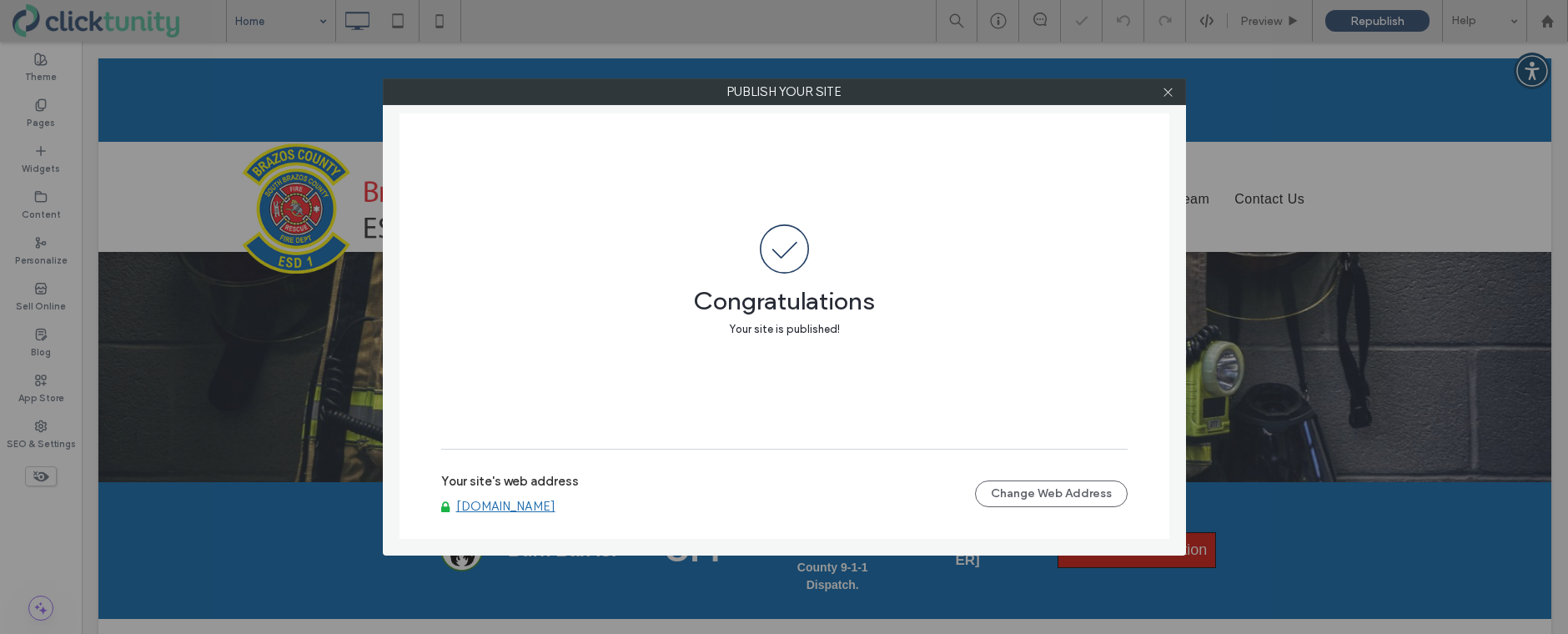
click at [521, 503] on link "www.brazoscountyesd1.org" at bounding box center [506, 507] width 100 height 15
click at [1165, 99] on span at bounding box center [1168, 92] width 12 height 25
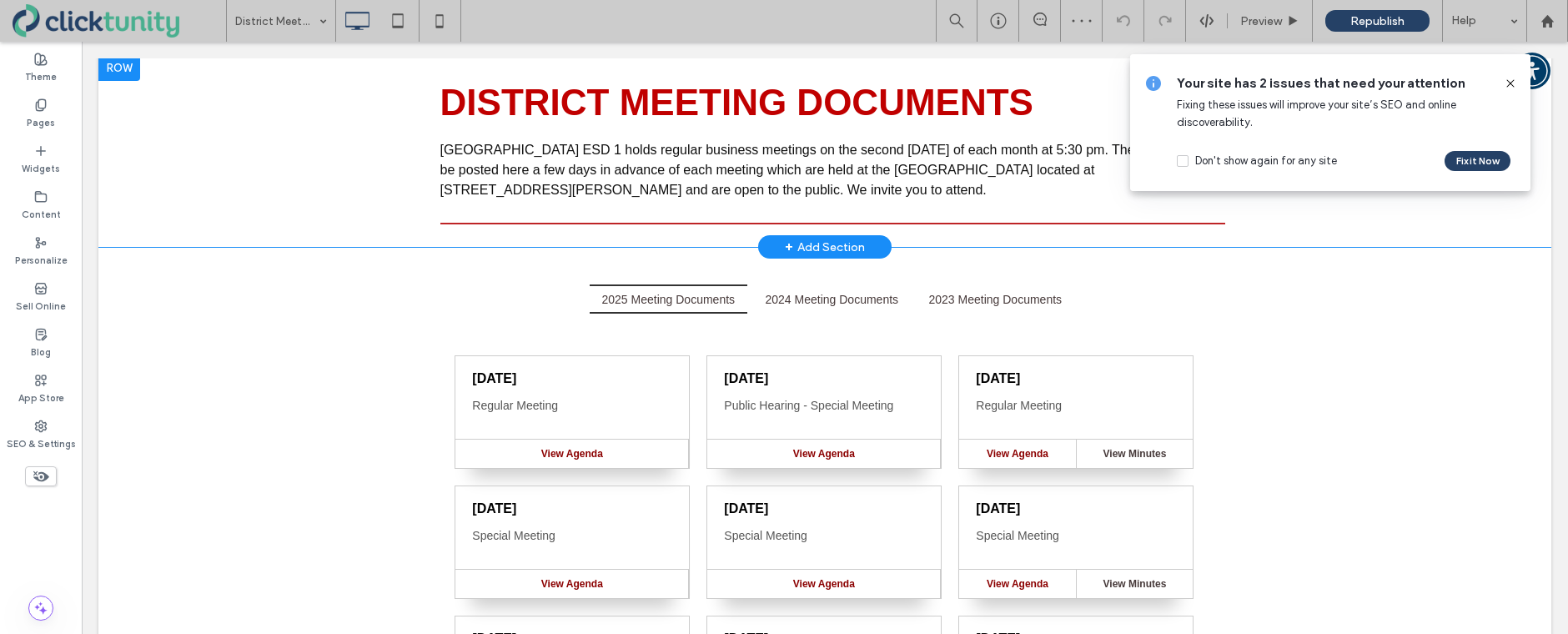
scroll to position [238, 0]
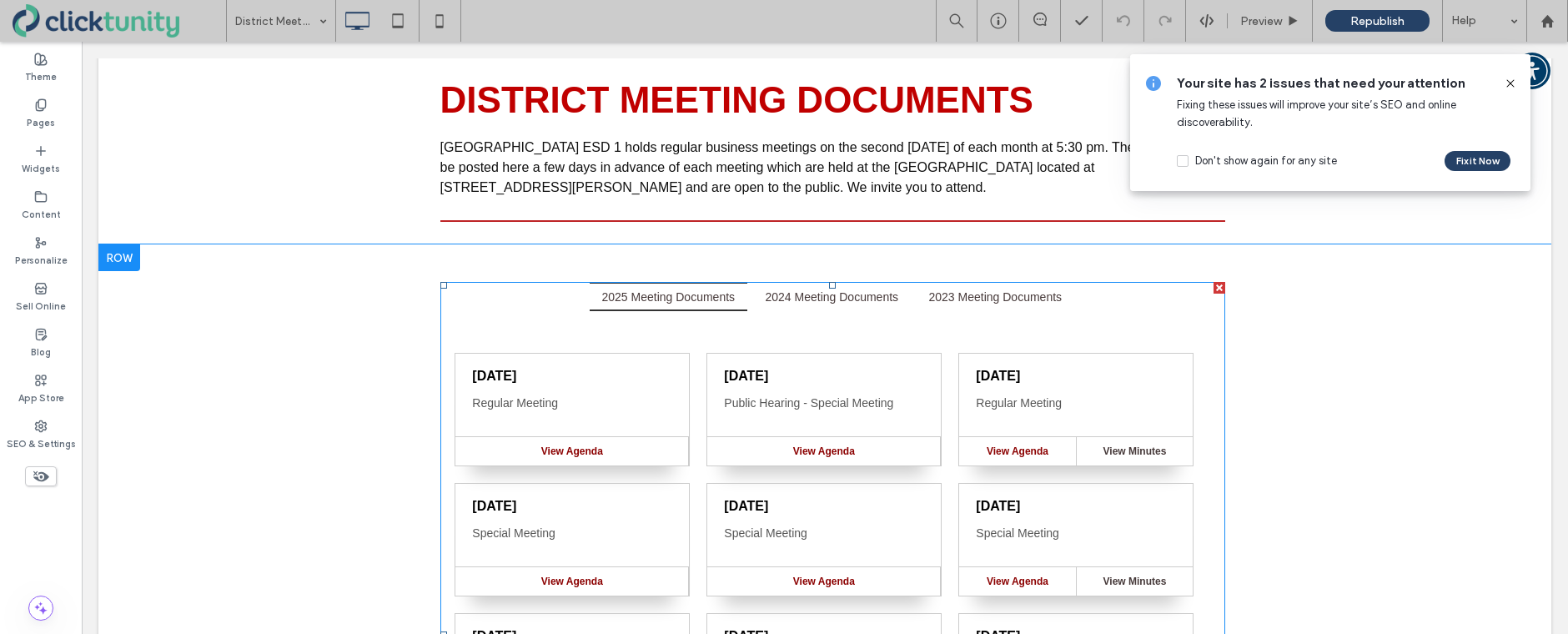
click at [559, 335] on span at bounding box center [832, 634] width 784 height 705
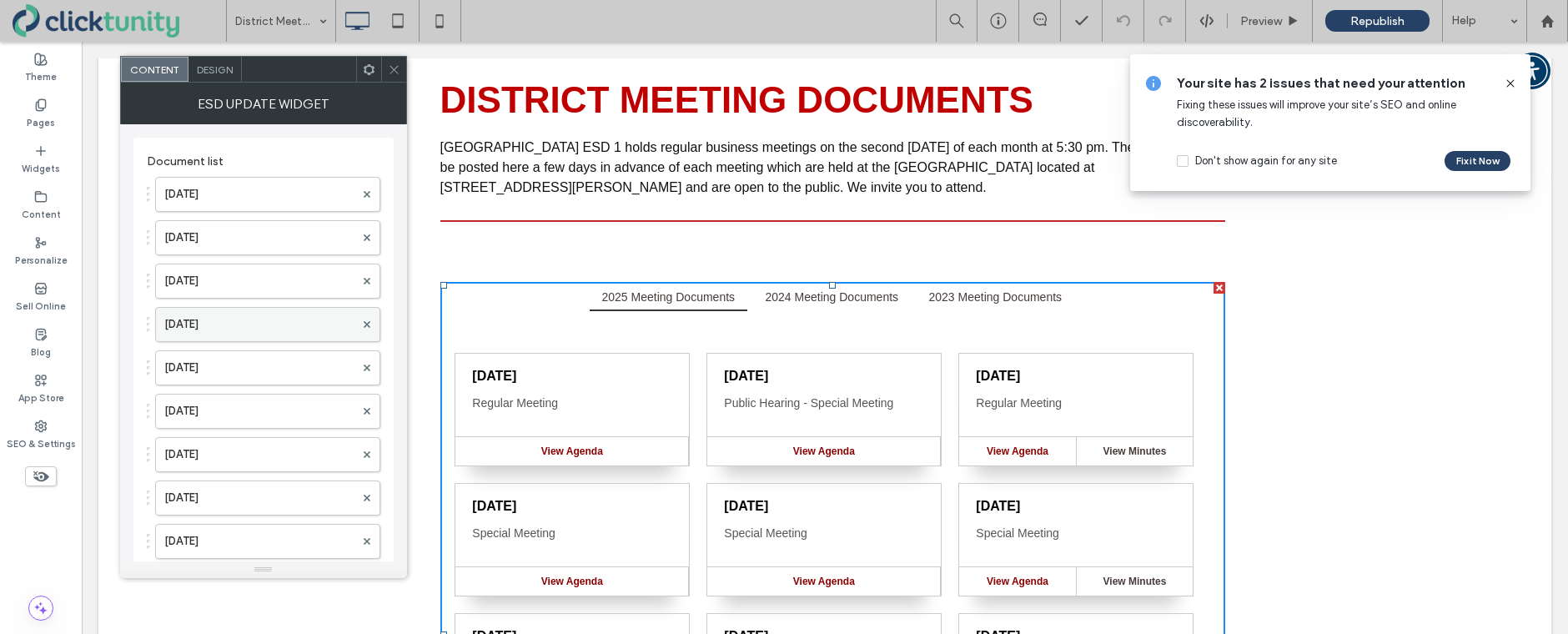
drag, startPoint x: 266, startPoint y: 321, endPoint x: 307, endPoint y: 321, distance: 41.0
click at [265, 322] on label "Aug. 9, 2025" at bounding box center [259, 324] width 190 height 33
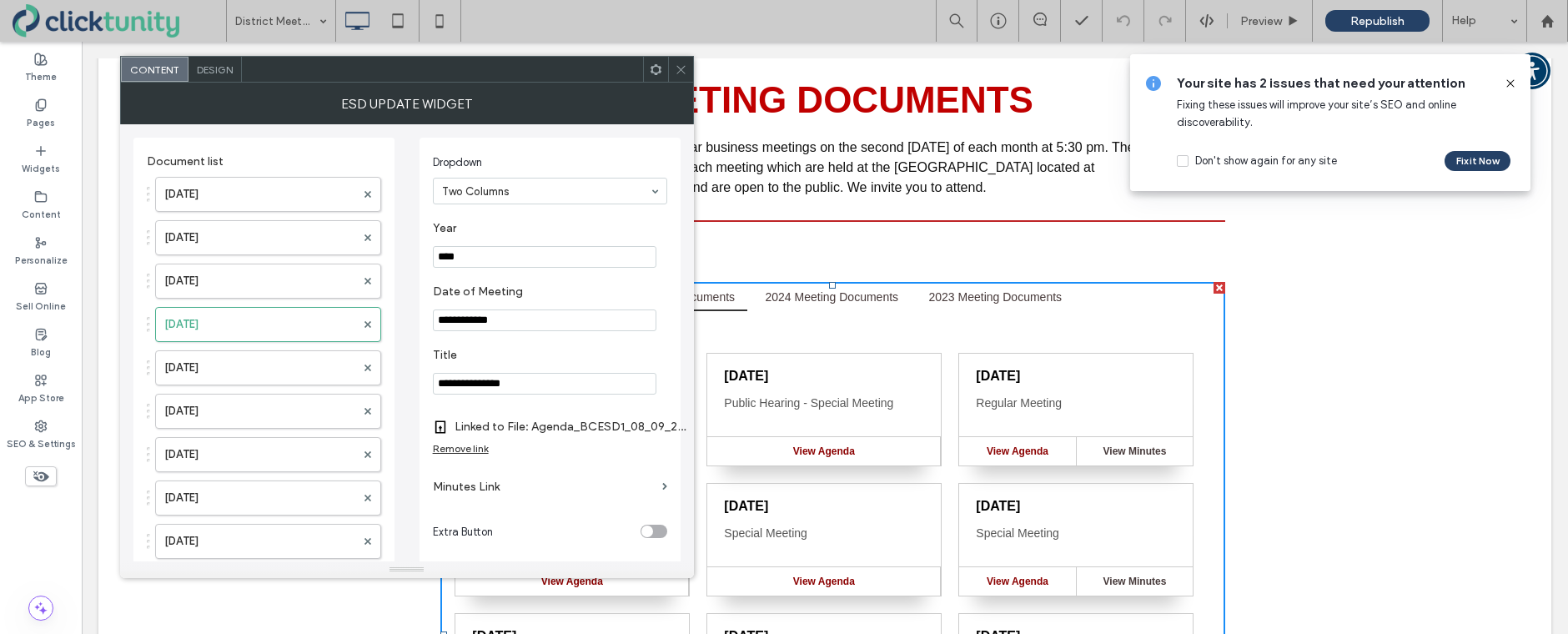
click at [527, 380] on input "**********" at bounding box center [544, 383] width 224 height 22
type input "**********"
click at [265, 361] on label "Jul. 29, 2025" at bounding box center [259, 367] width 191 height 33
click at [534, 383] on input "**********" at bounding box center [544, 383] width 224 height 22
type input "**********"
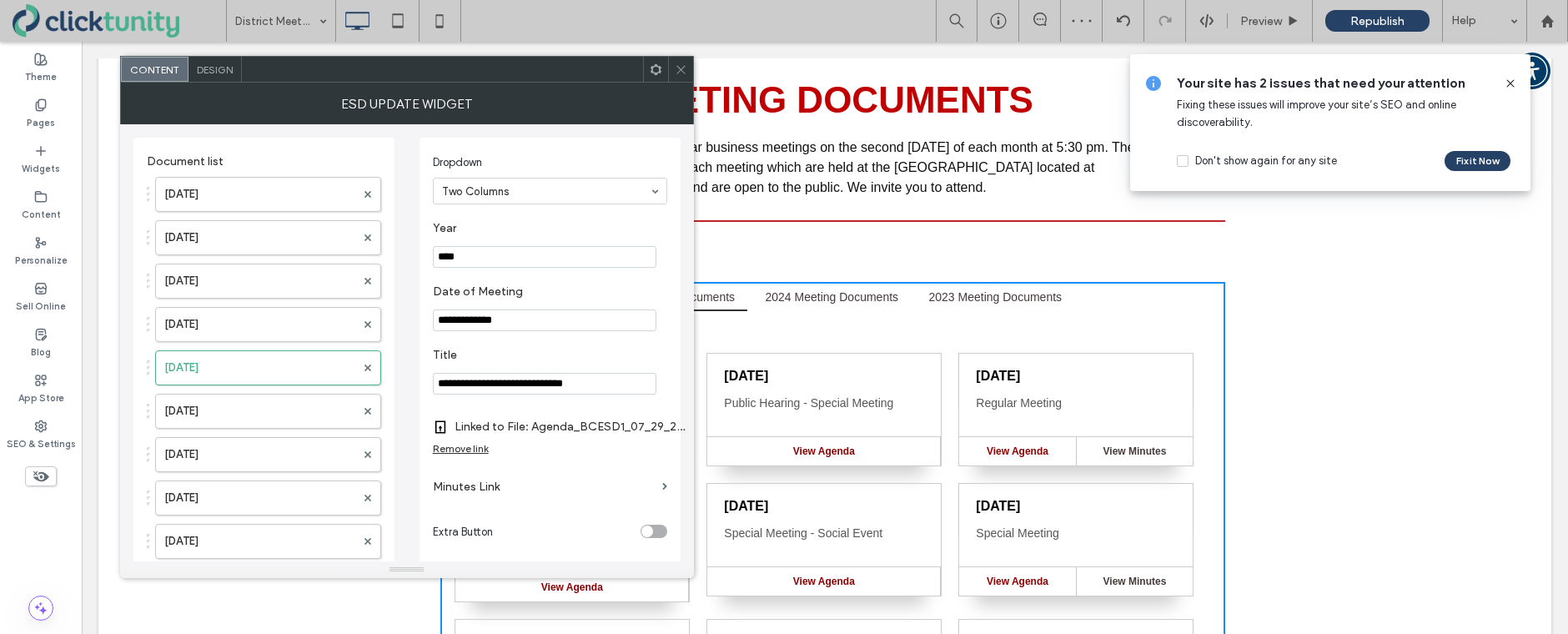
click at [680, 73] on icon at bounding box center [680, 69] width 12 height 12
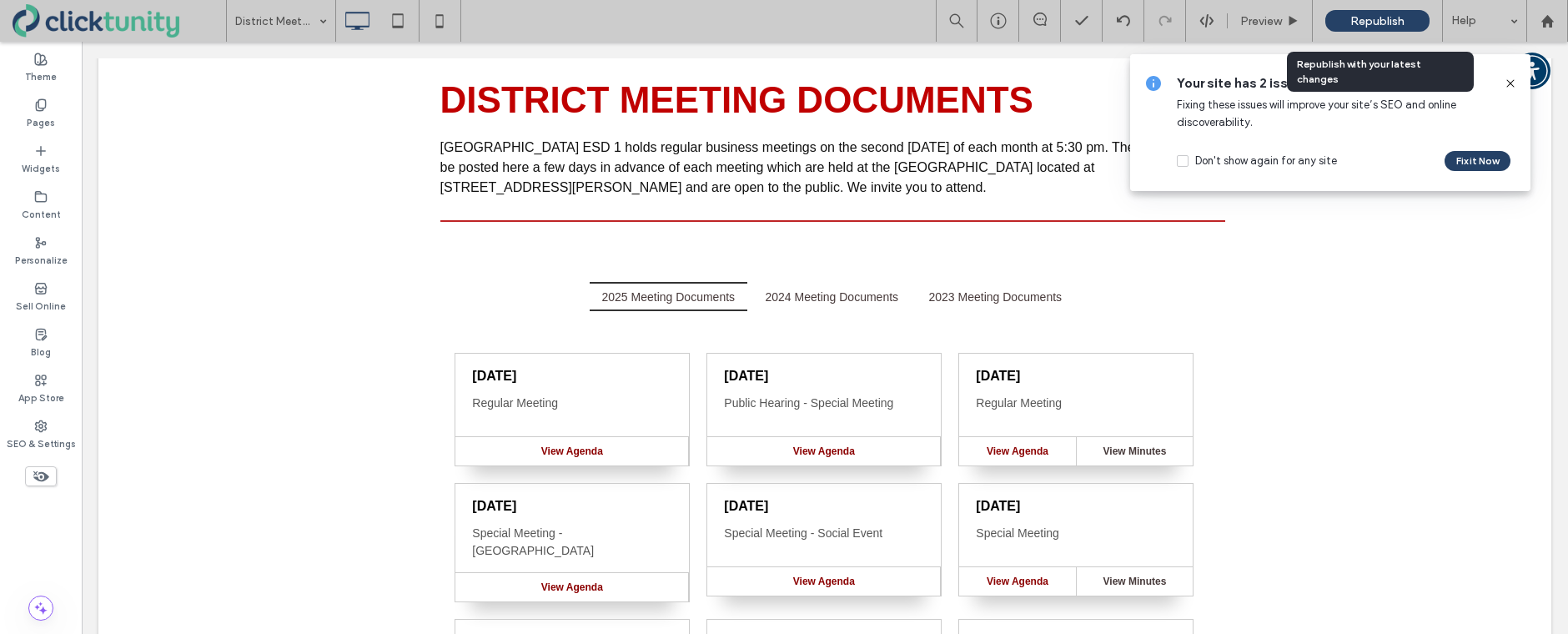
click at [1350, 25] on span "Republish" at bounding box center [1376, 21] width 54 height 14
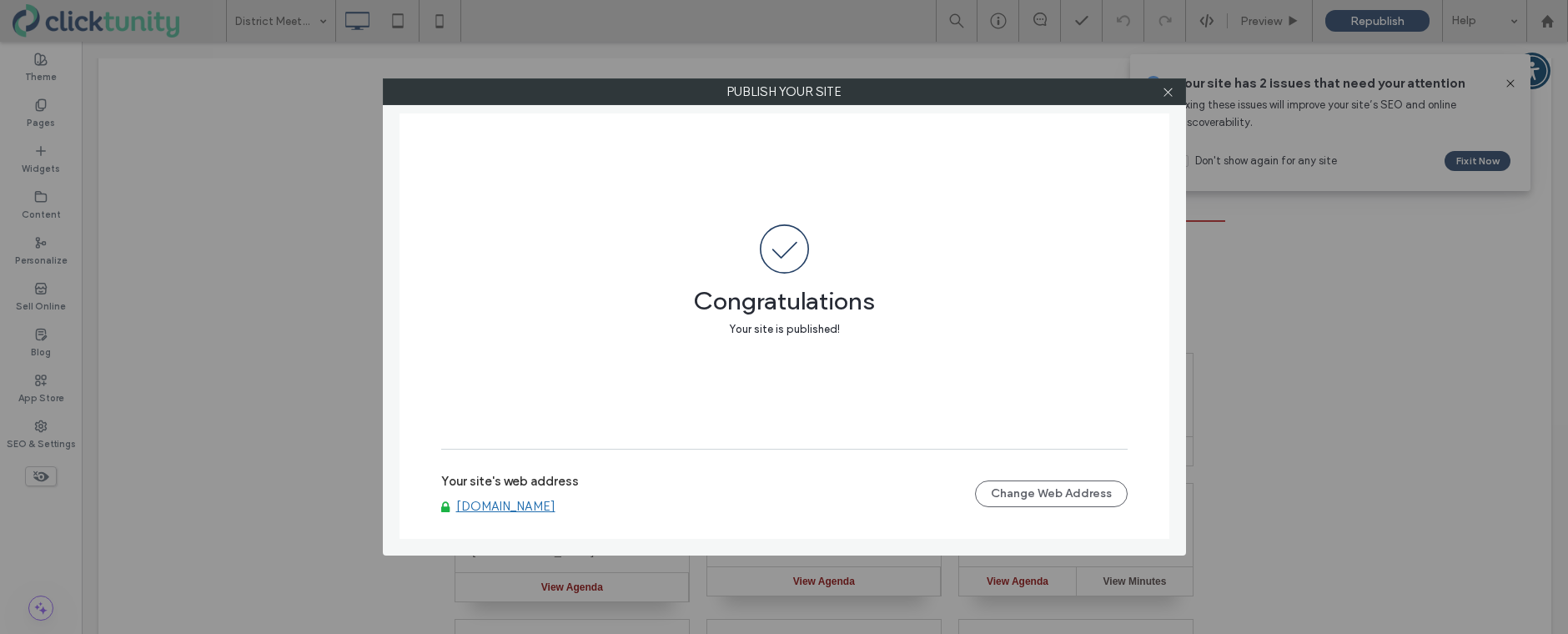
click at [1160, 100] on div at bounding box center [1169, 92] width 25 height 25
click at [1163, 100] on span at bounding box center [1168, 92] width 12 height 25
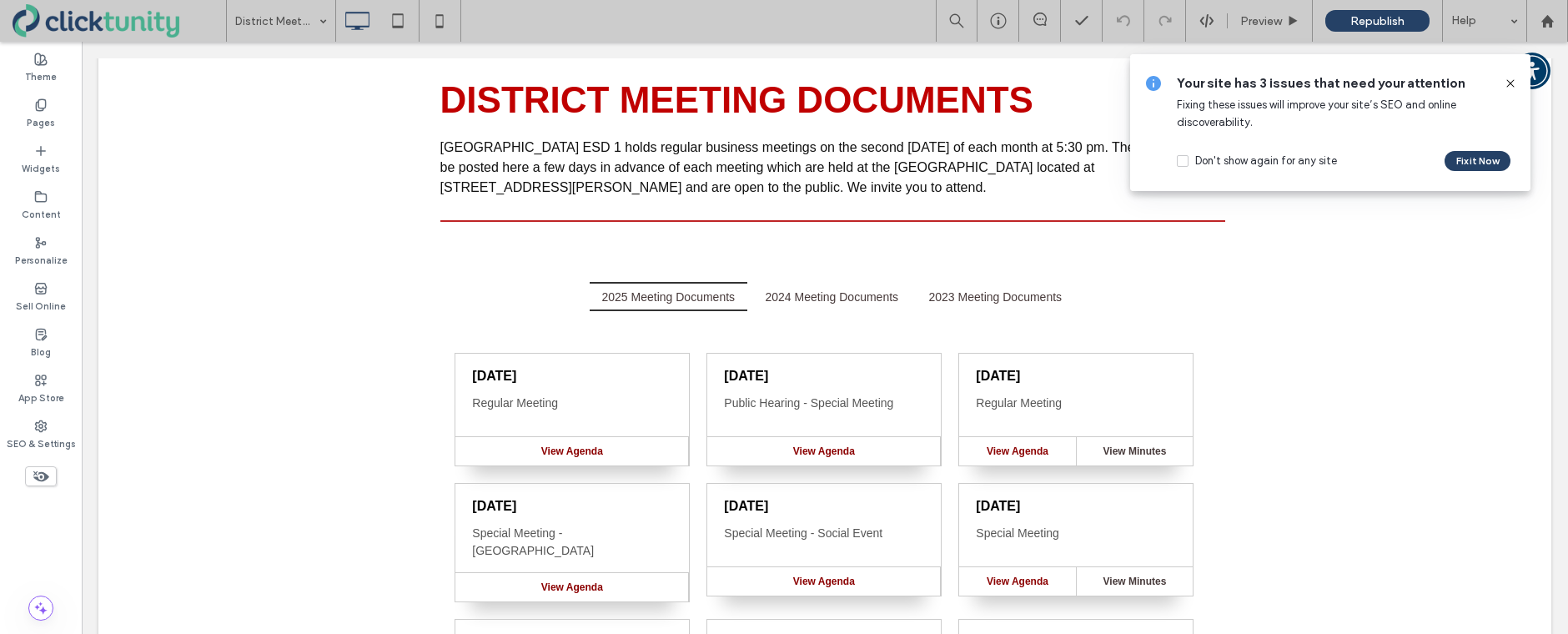
click at [1513, 80] on icon at bounding box center [1510, 84] width 13 height 13
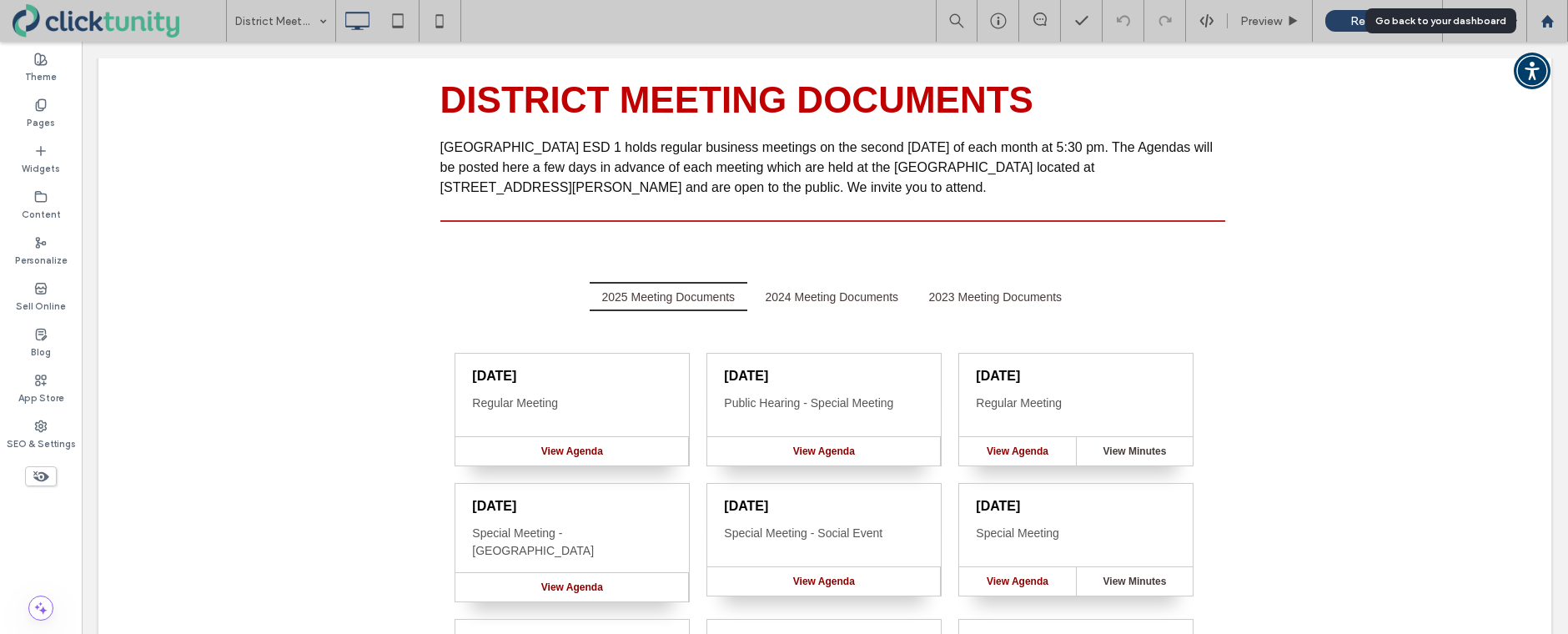
click at [1546, 29] on div at bounding box center [1547, 21] width 42 height 42
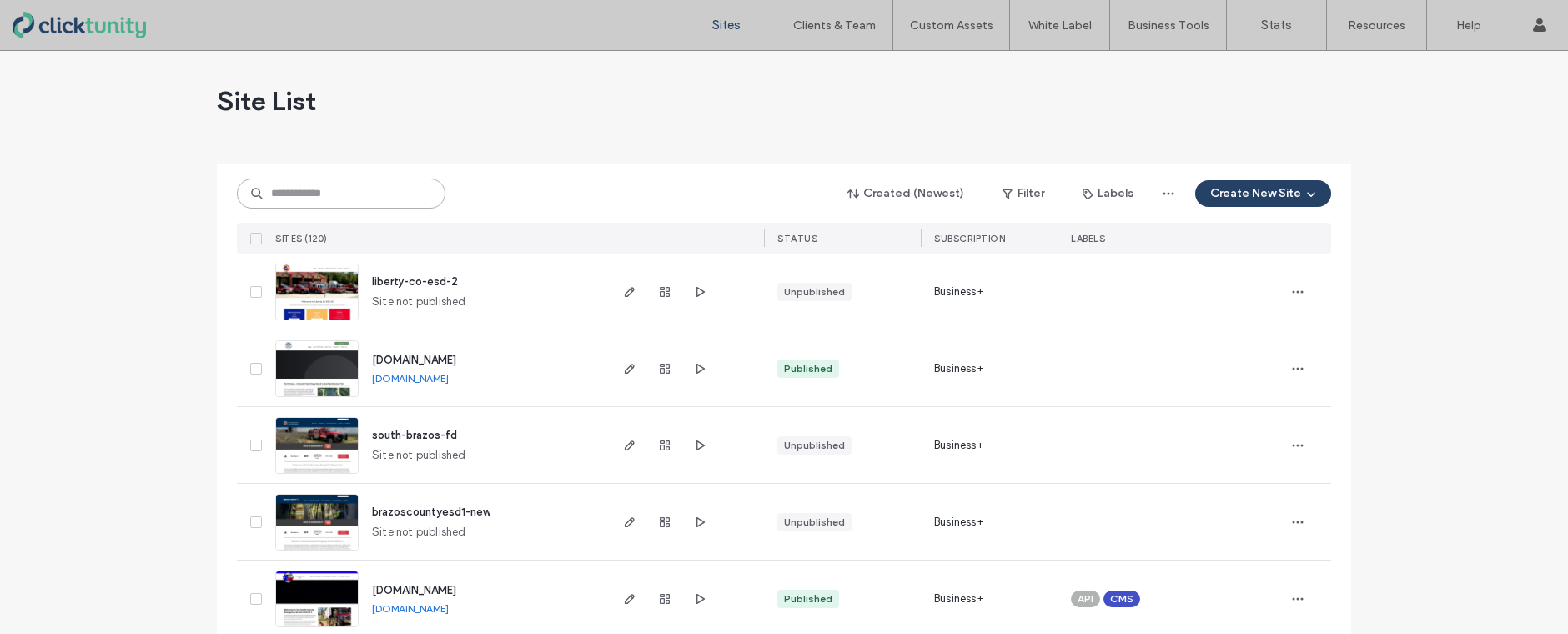
click at [361, 191] on input at bounding box center [341, 194] width 209 height 30
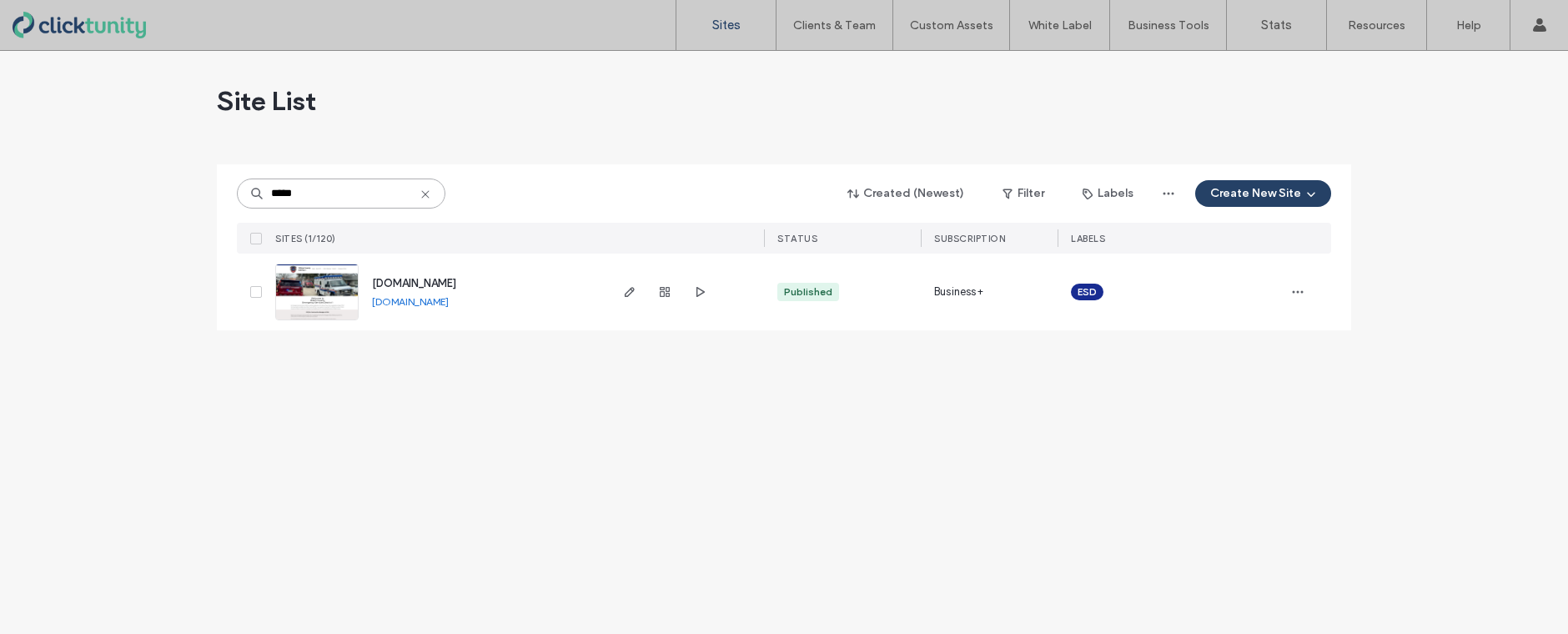
type input "*****"
click at [417, 284] on span "www.milamesd1.org" at bounding box center [414, 283] width 84 height 12
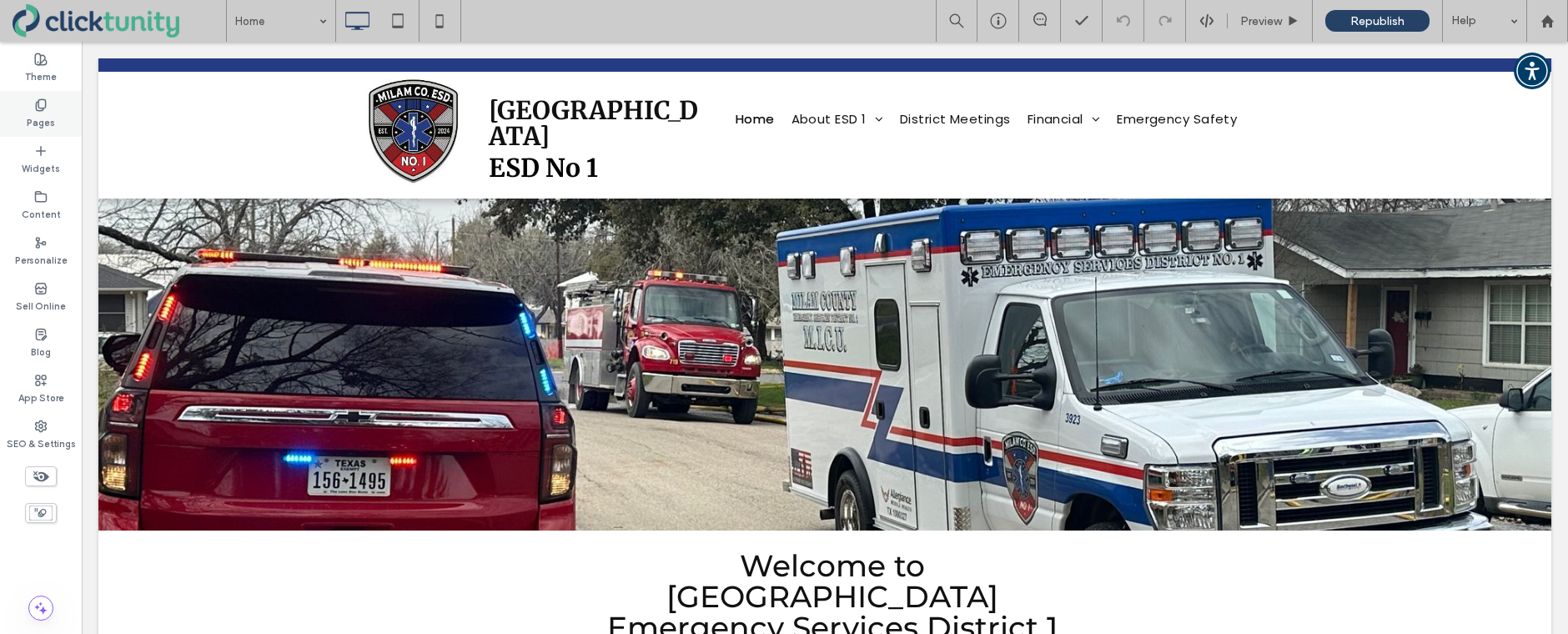
click at [47, 121] on label "Pages" at bounding box center [41, 121] width 28 height 18
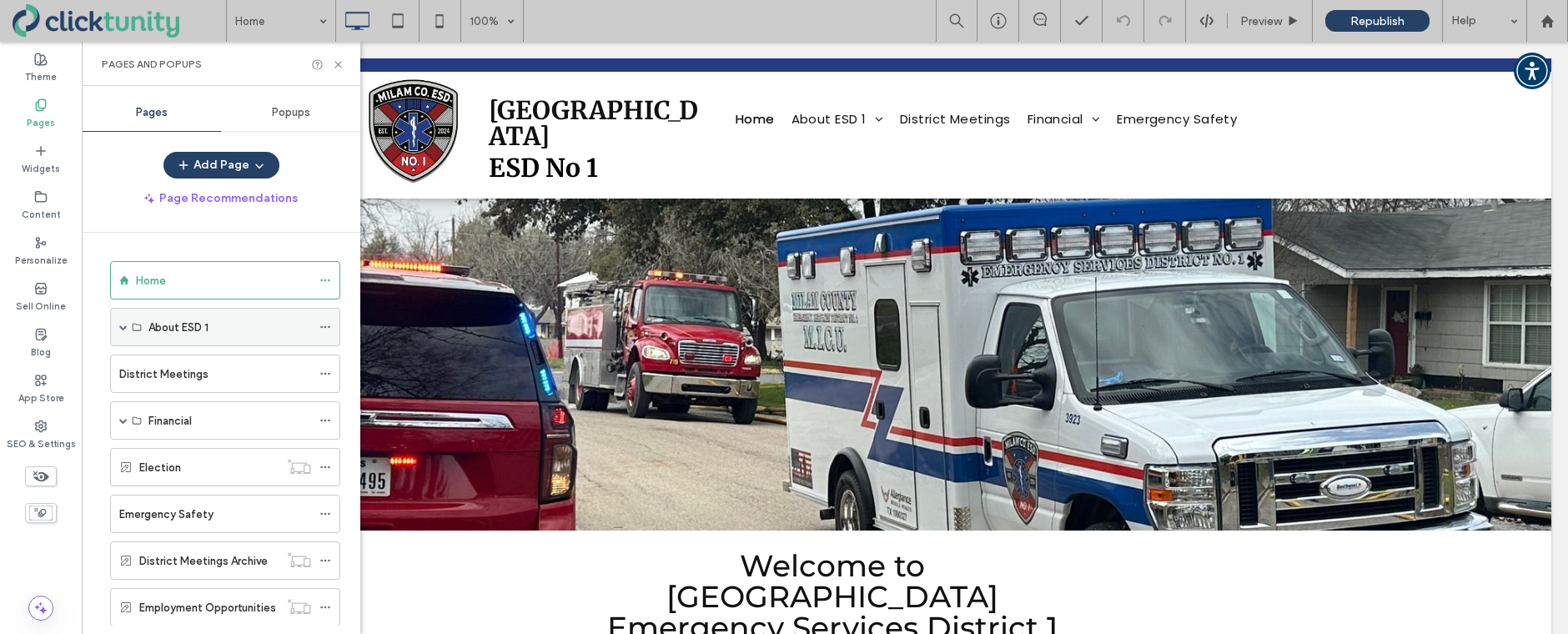
click at [125, 335] on span at bounding box center [123, 326] width 9 height 37
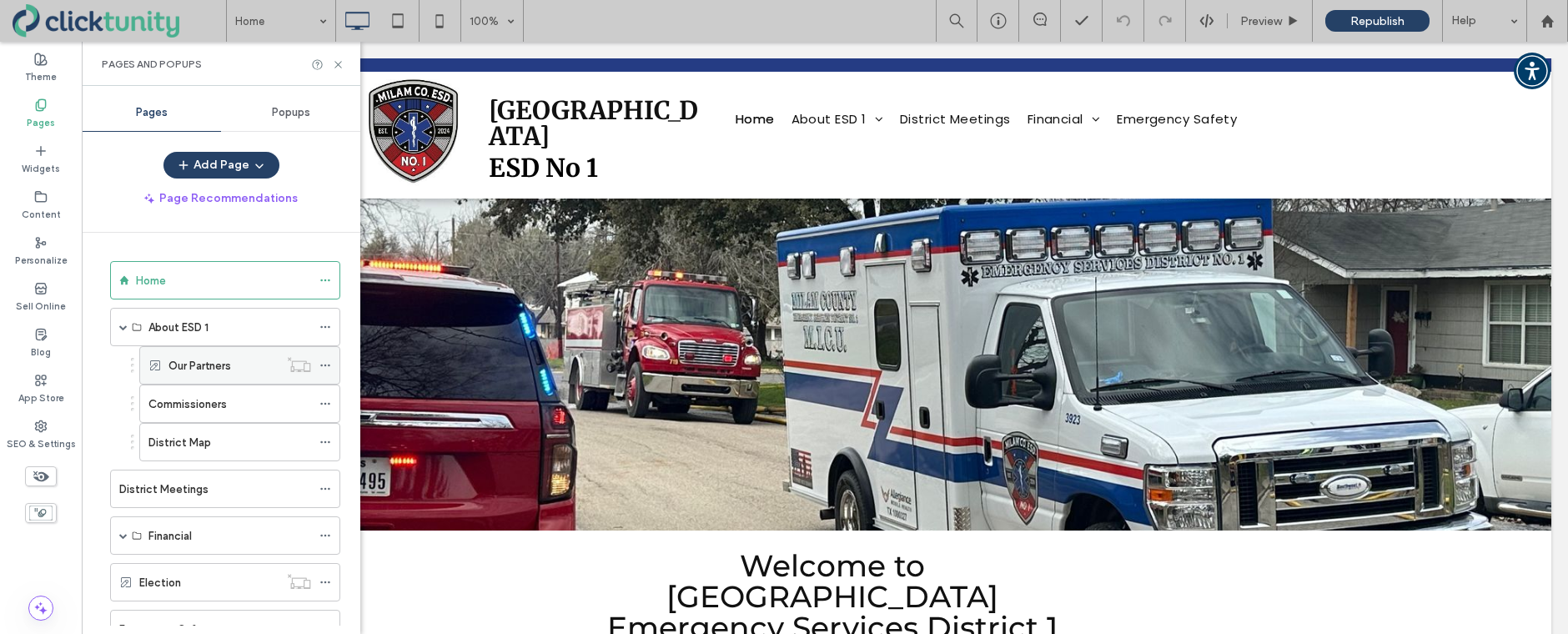
click at [203, 364] on label "Our Partners" at bounding box center [200, 365] width 63 height 29
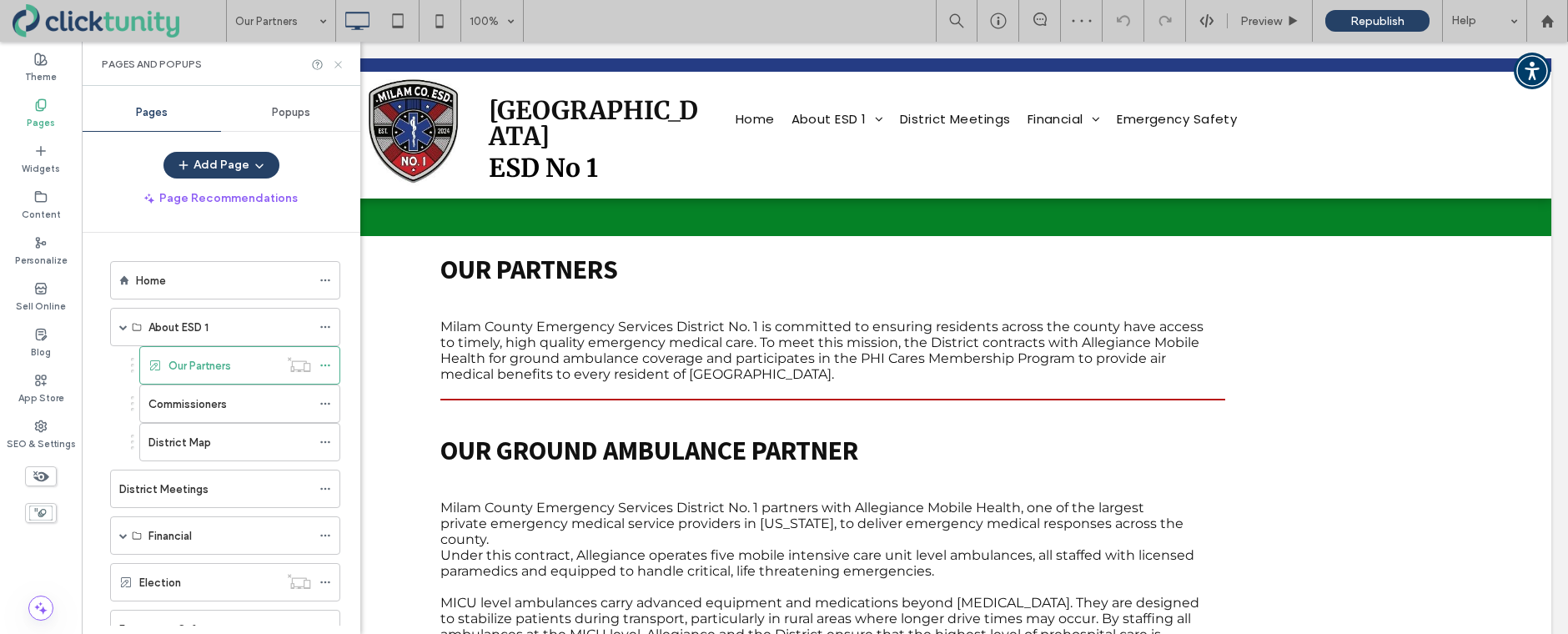
click at [343, 63] on icon at bounding box center [338, 65] width 12 height 12
